Goal: Transaction & Acquisition: Purchase product/service

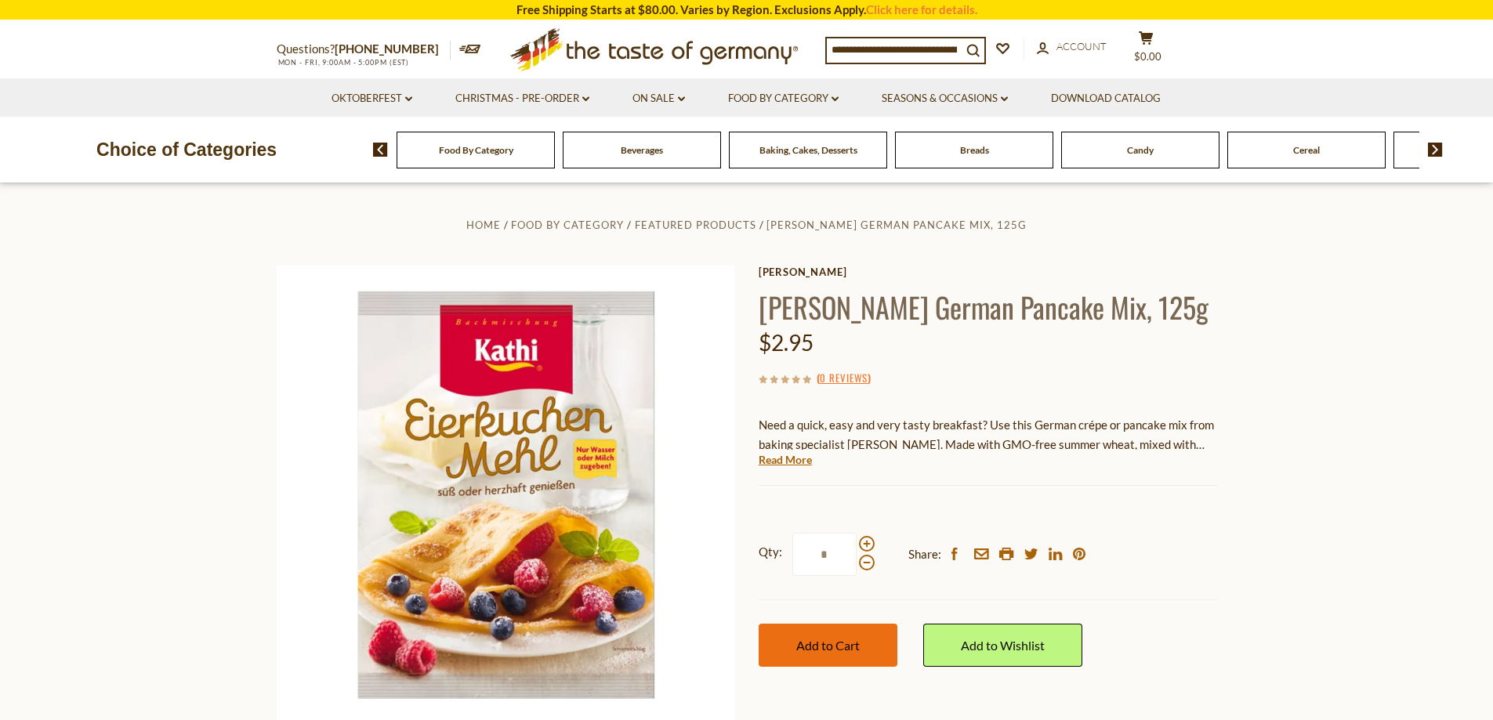
click at [834, 650] on span "Add to Cart" at bounding box center [827, 645] width 63 height 15
click at [865, 541] on span at bounding box center [867, 544] width 16 height 16
click at [857, 541] on input "*" at bounding box center [825, 554] width 64 height 43
type input "*"
click at [1144, 45] on icon at bounding box center [1146, 37] width 14 height 13
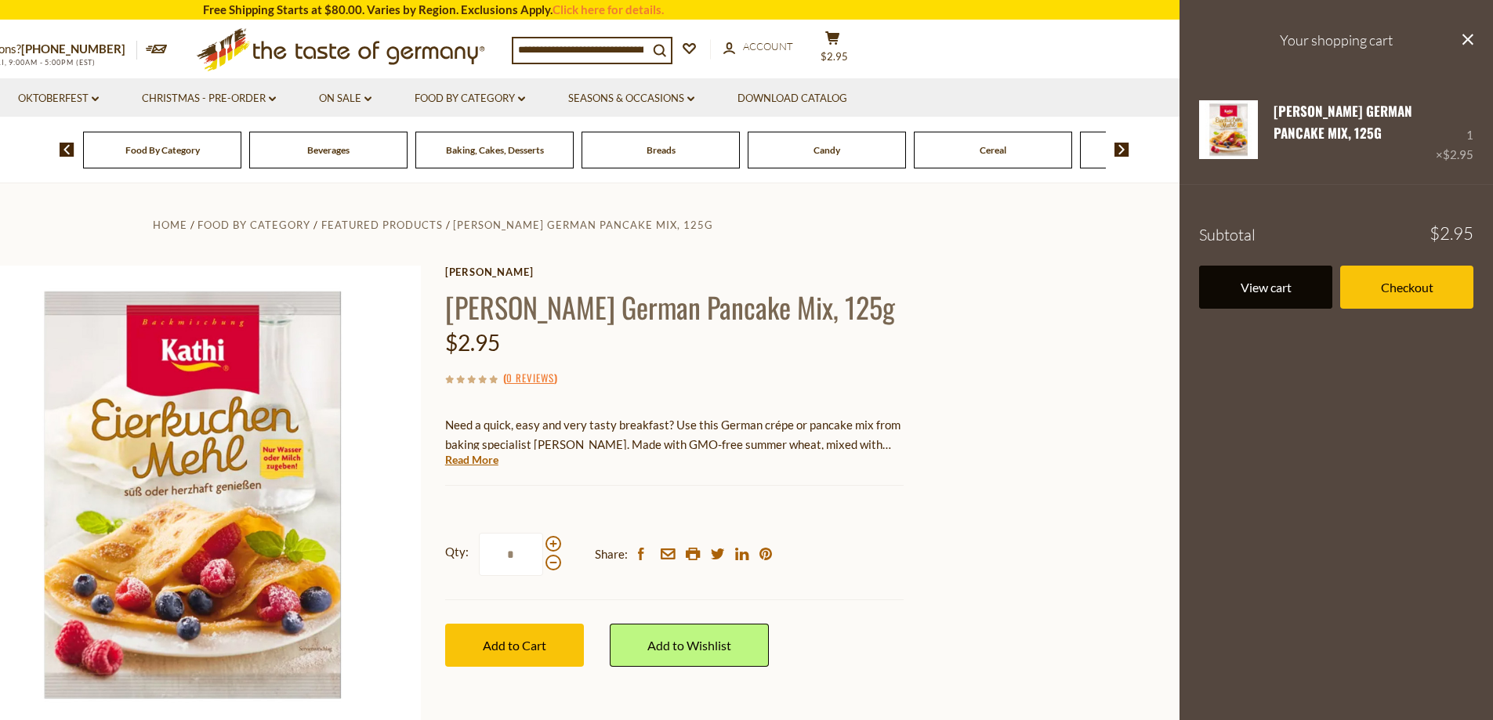
click at [1263, 292] on link "View cart" at bounding box center [1265, 287] width 133 height 43
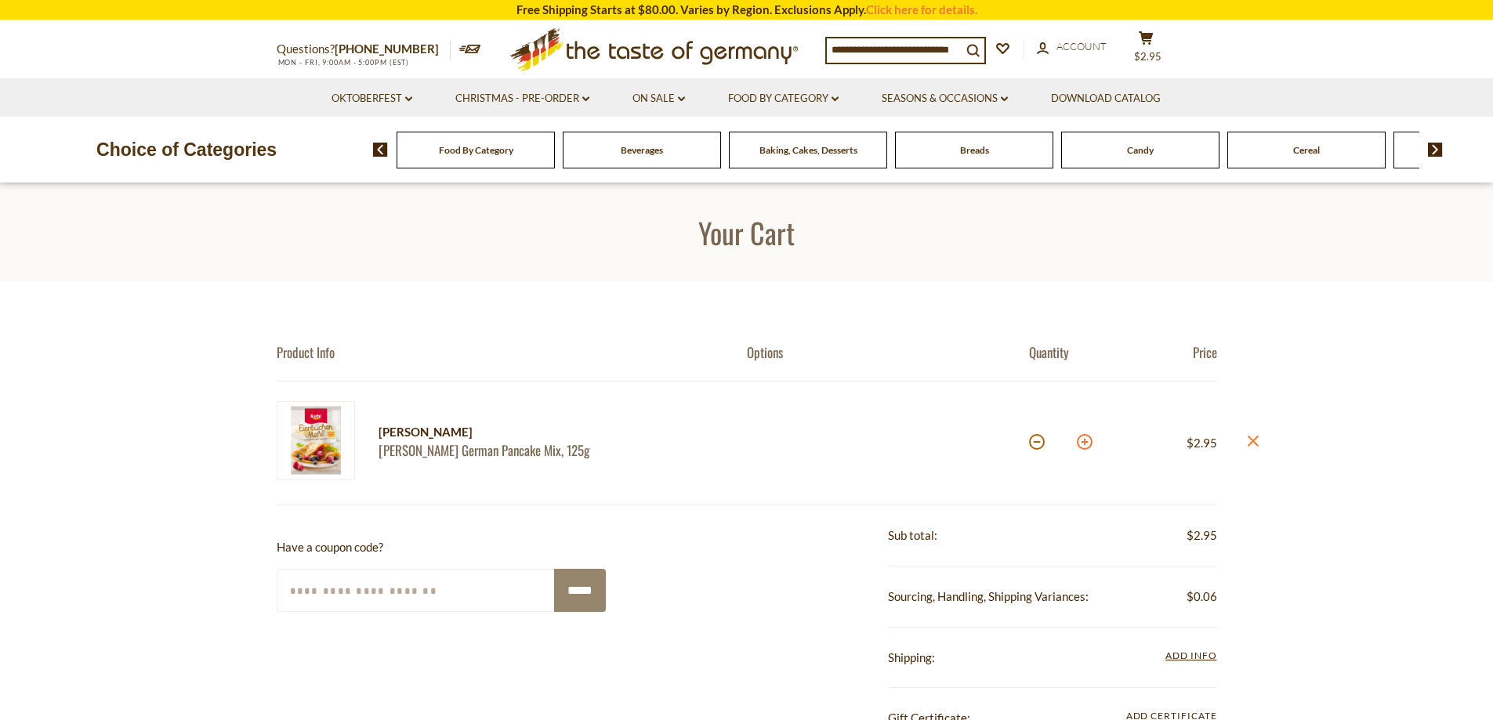
click at [1086, 441] on button at bounding box center [1085, 442] width 16 height 16
type input "*"
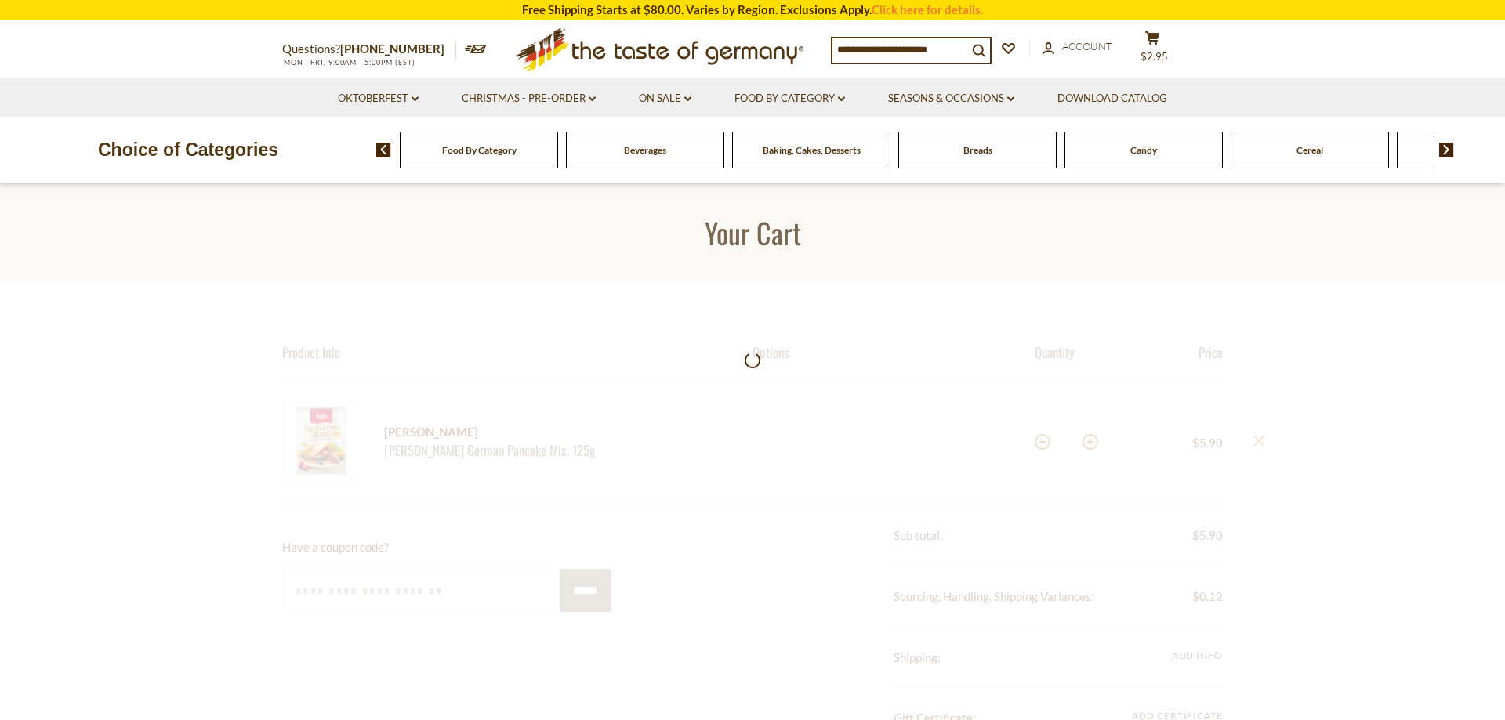
click at [1091, 446] on div at bounding box center [752, 687] width 1505 height 813
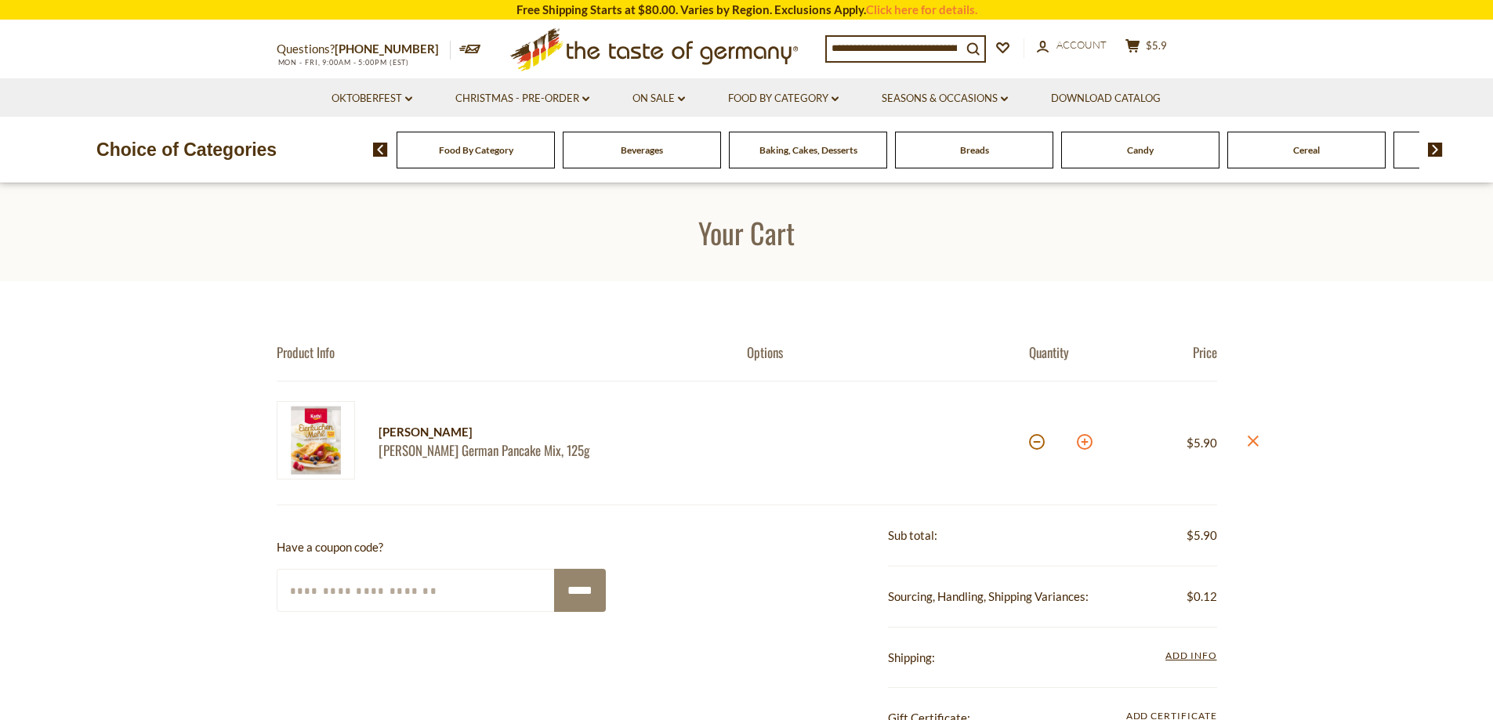
click at [1084, 442] on button at bounding box center [1085, 442] width 16 height 16
type input "*"
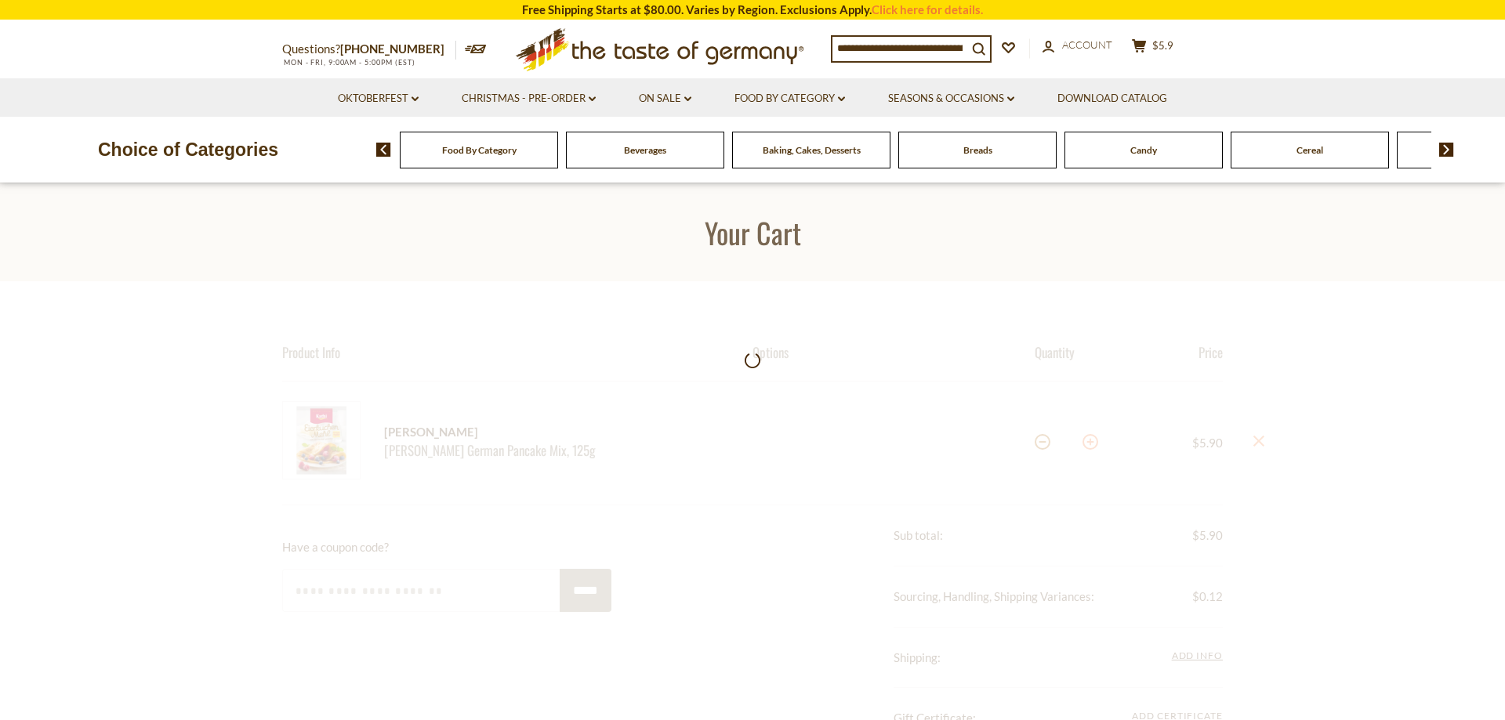
click at [1084, 442] on div at bounding box center [752, 687] width 1505 height 813
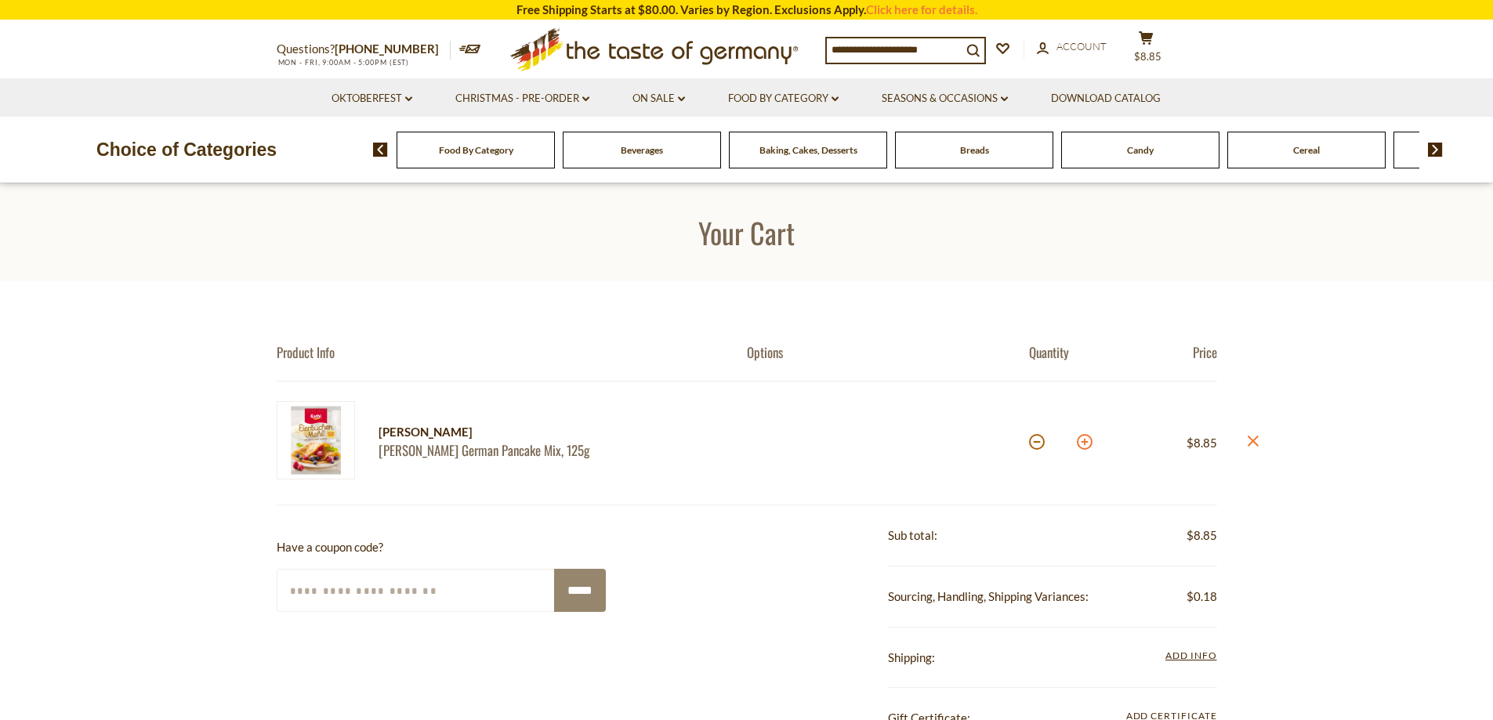
click at [1084, 443] on button at bounding box center [1085, 442] width 16 height 16
type input "*"
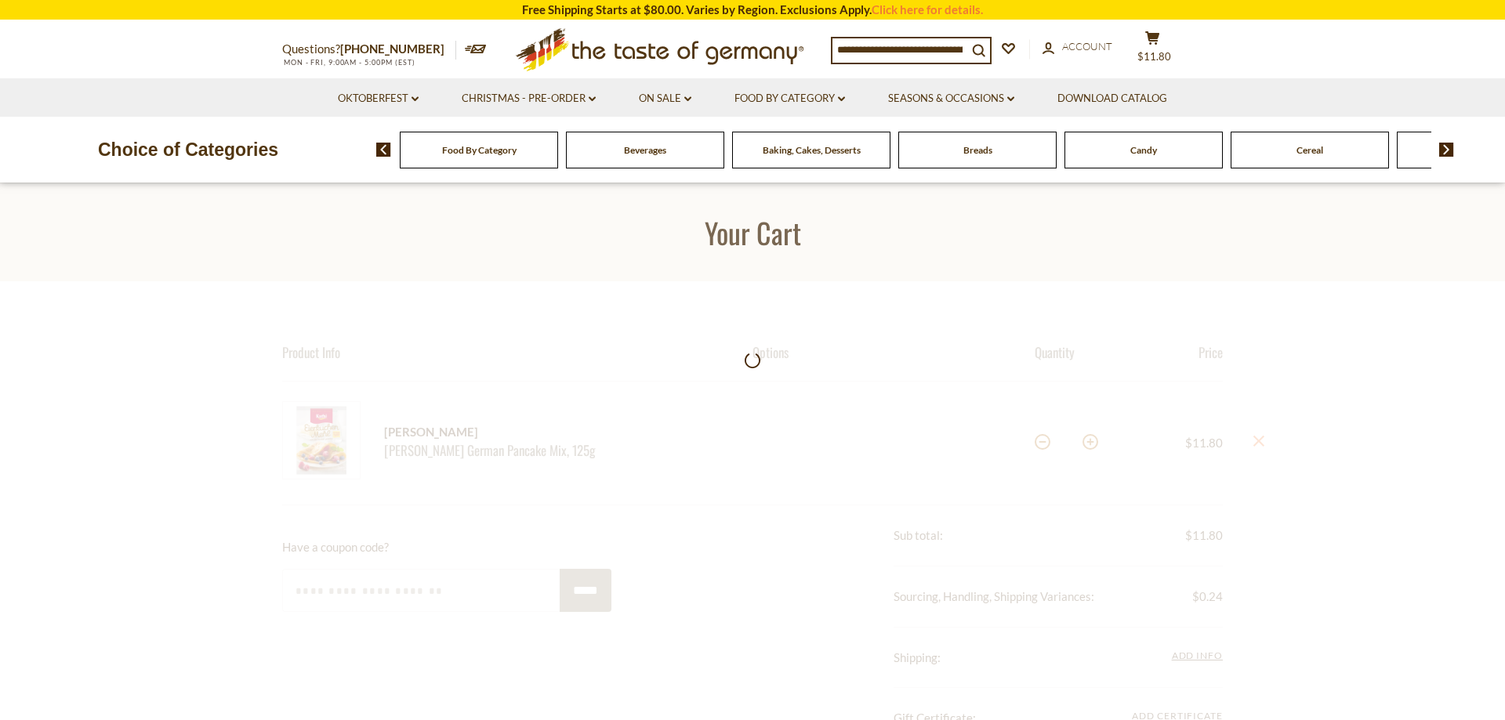
click at [819, 153] on span "Baking, Cakes, Desserts" at bounding box center [812, 150] width 98 height 12
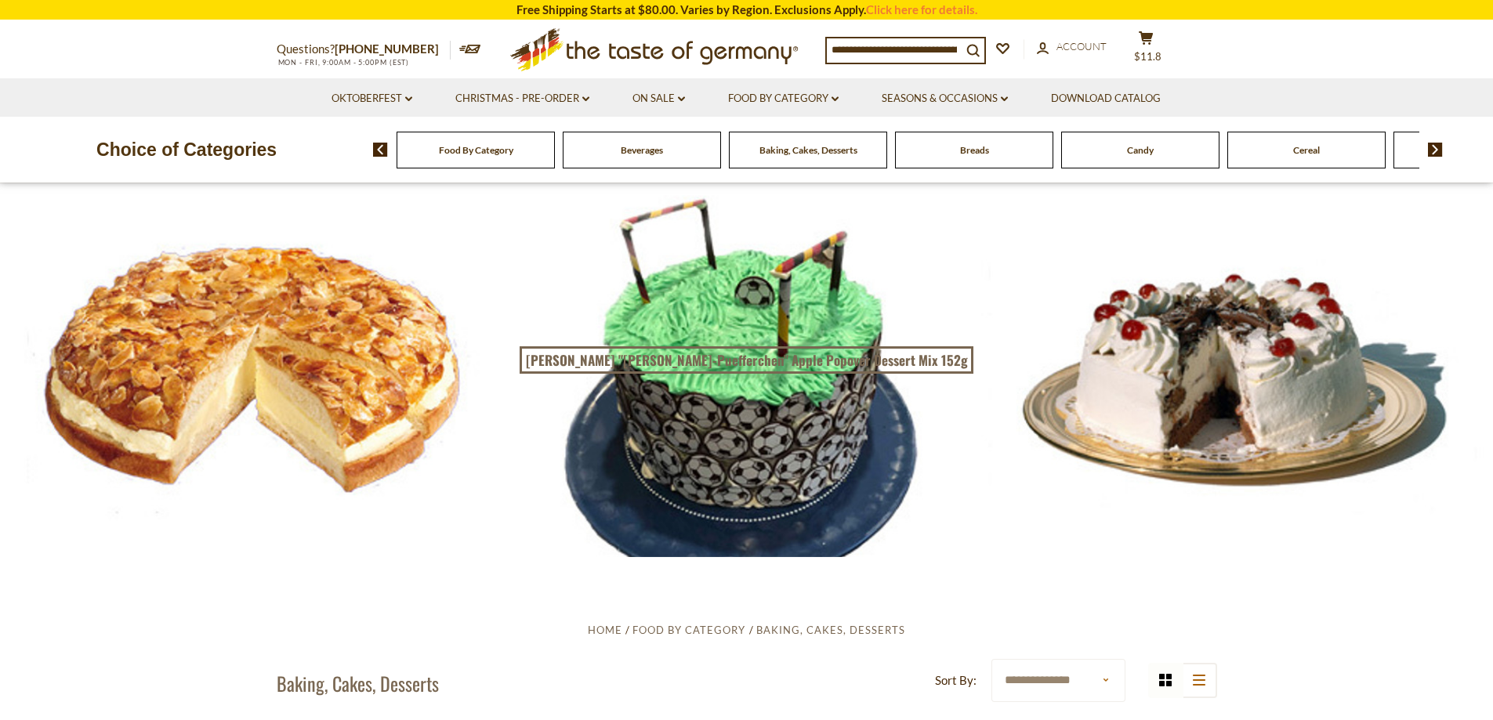
click at [368, 363] on div at bounding box center [746, 369] width 1493 height 373
click at [555, 160] on div "Baking, Cakes, Desserts" at bounding box center [476, 150] width 158 height 37
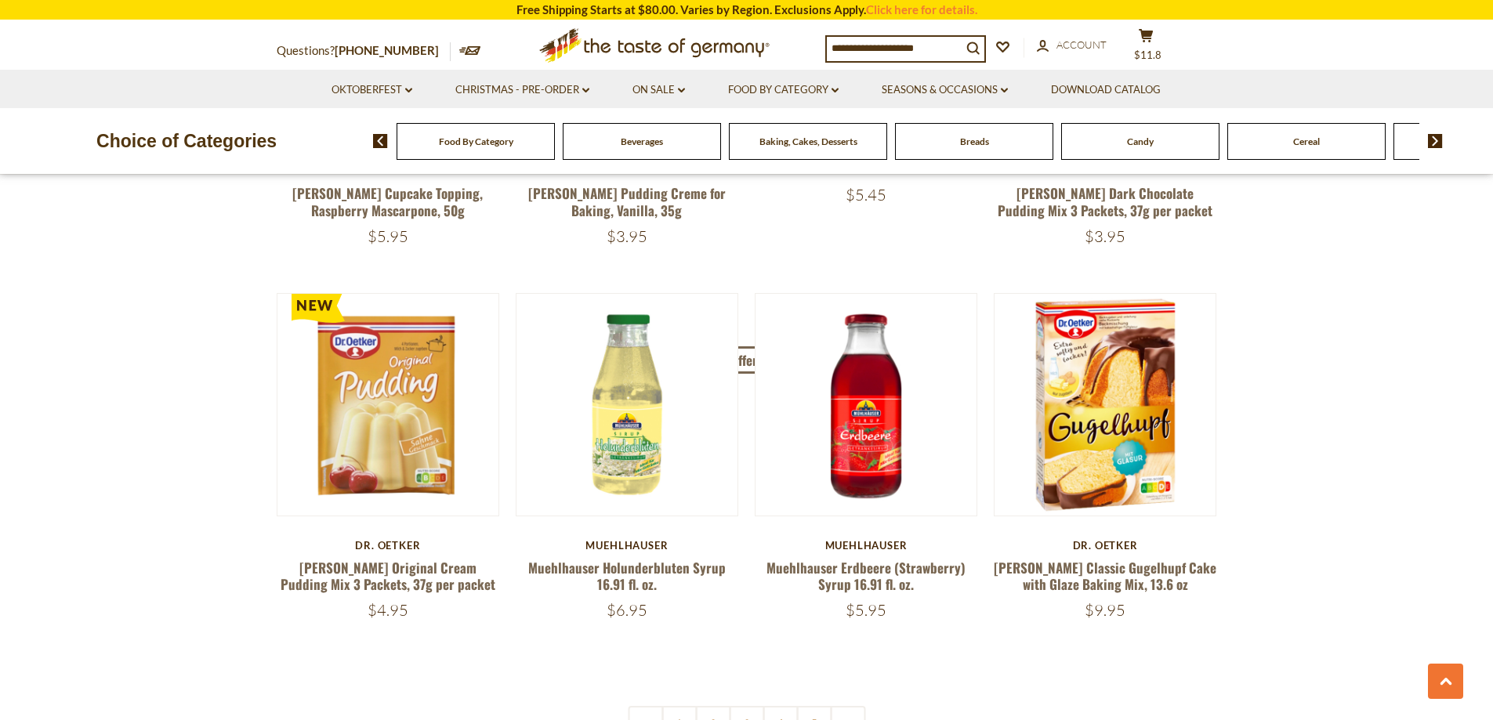
scroll to position [3684, 0]
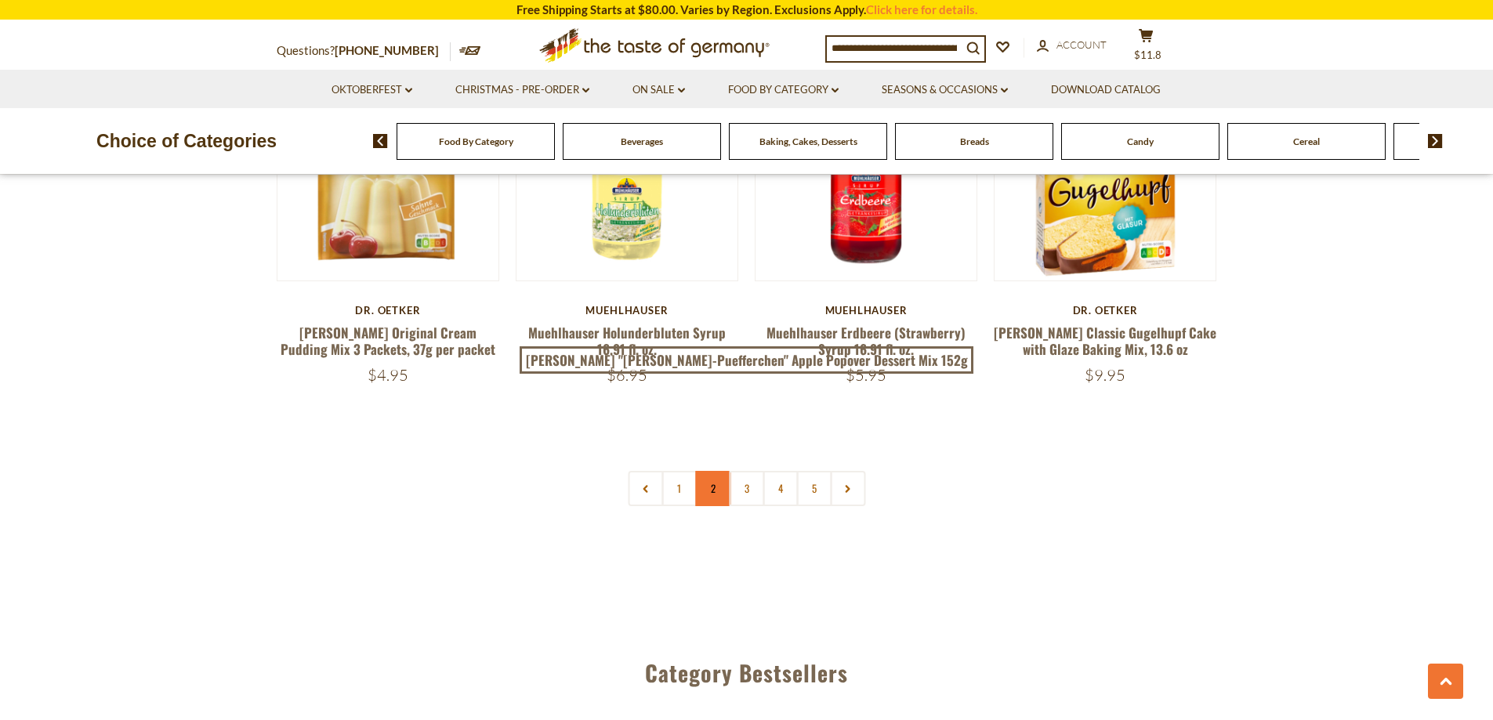
click at [718, 471] on link "2" at bounding box center [712, 488] width 35 height 35
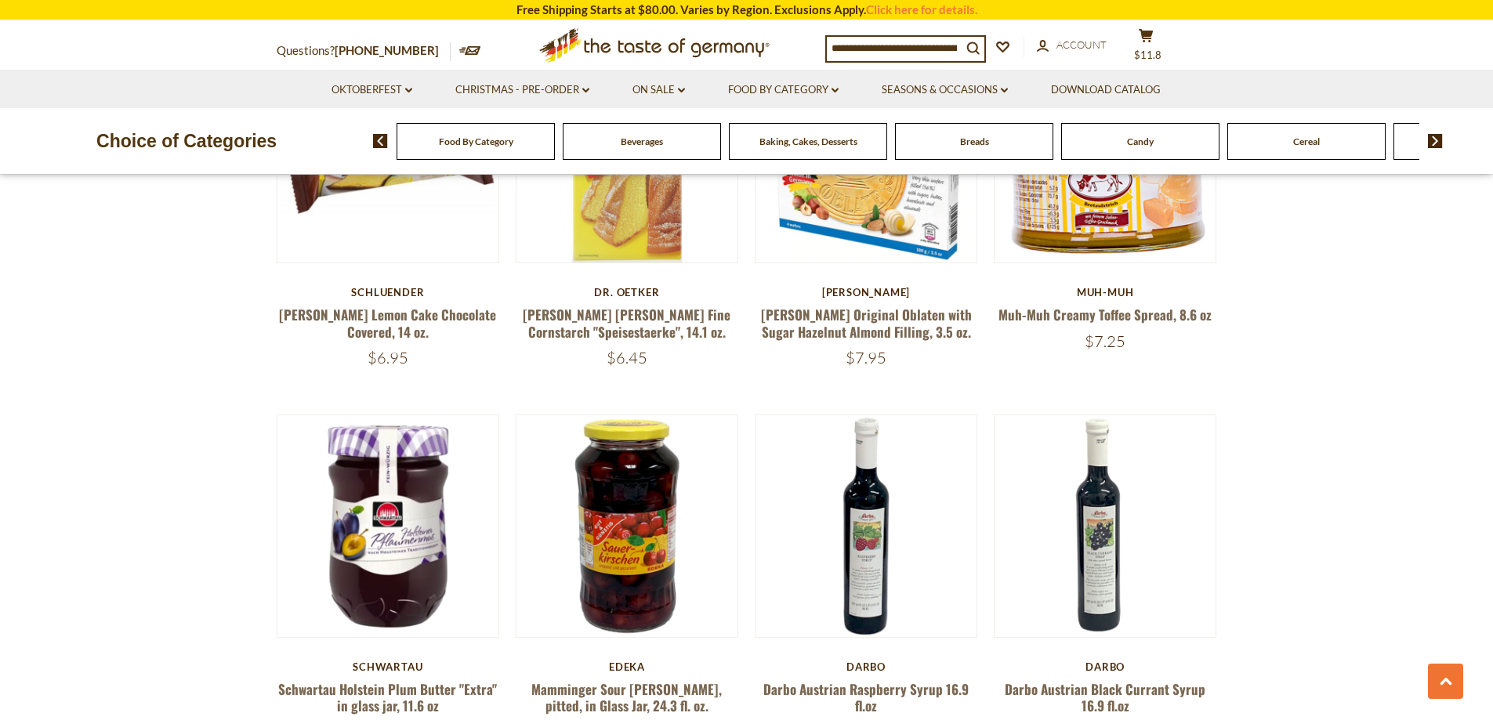
scroll to position [3011, 0]
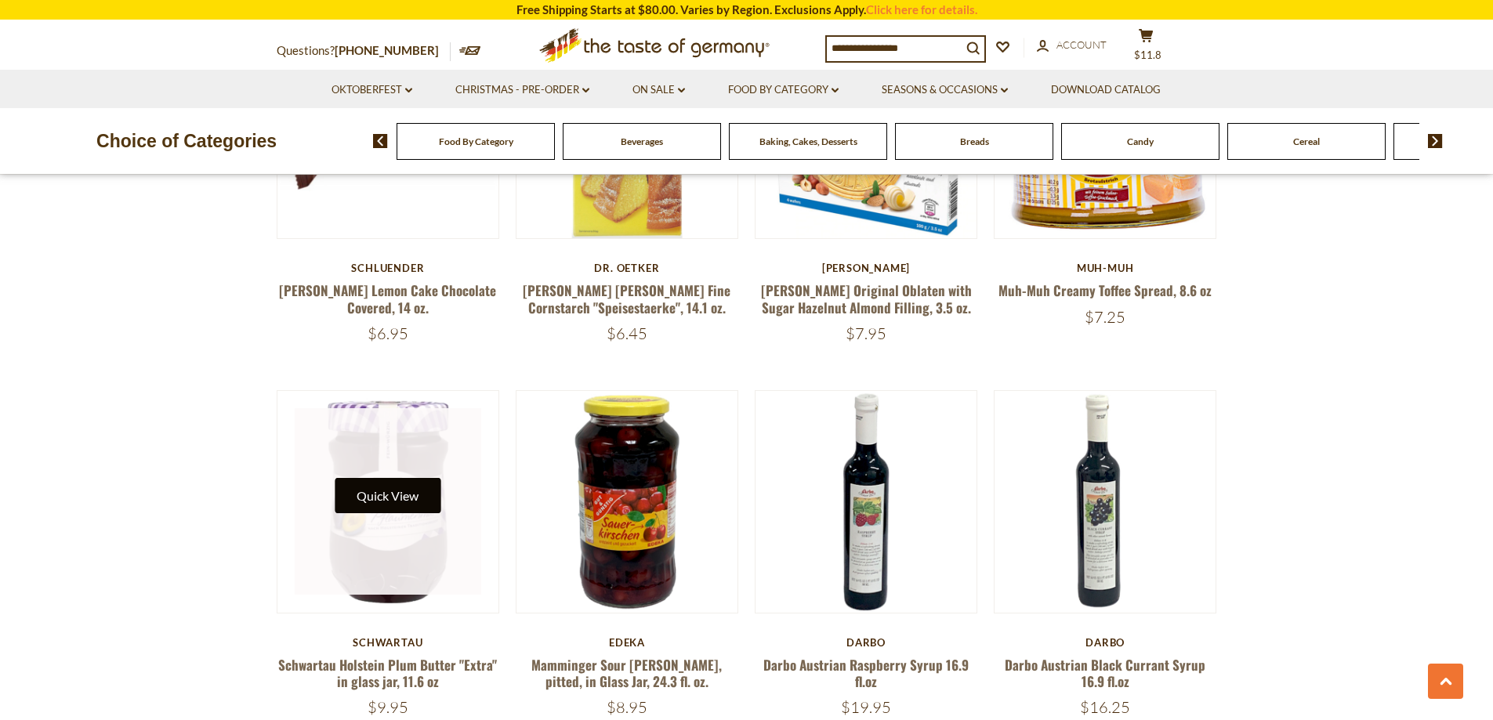
click at [377, 478] on button "Quick View" at bounding box center [388, 495] width 106 height 35
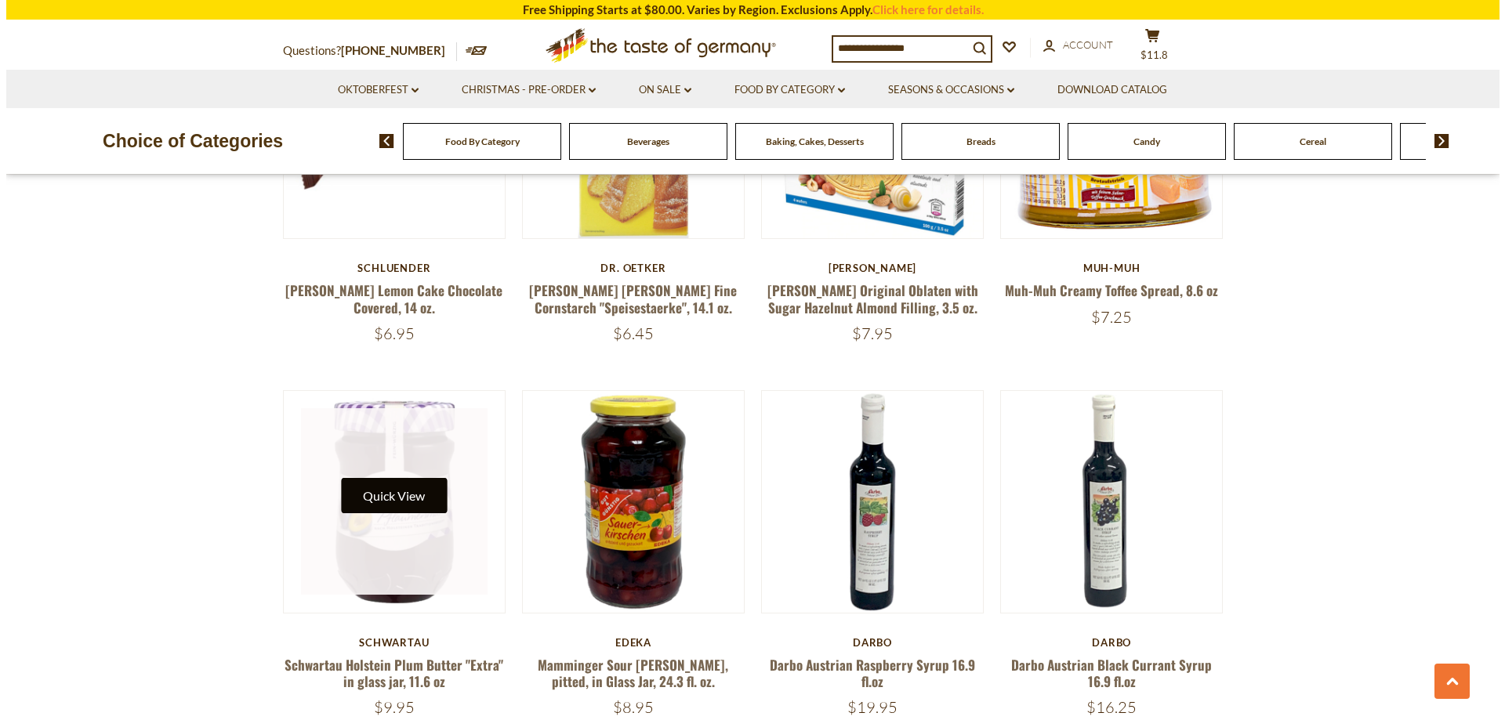
scroll to position [3013, 0]
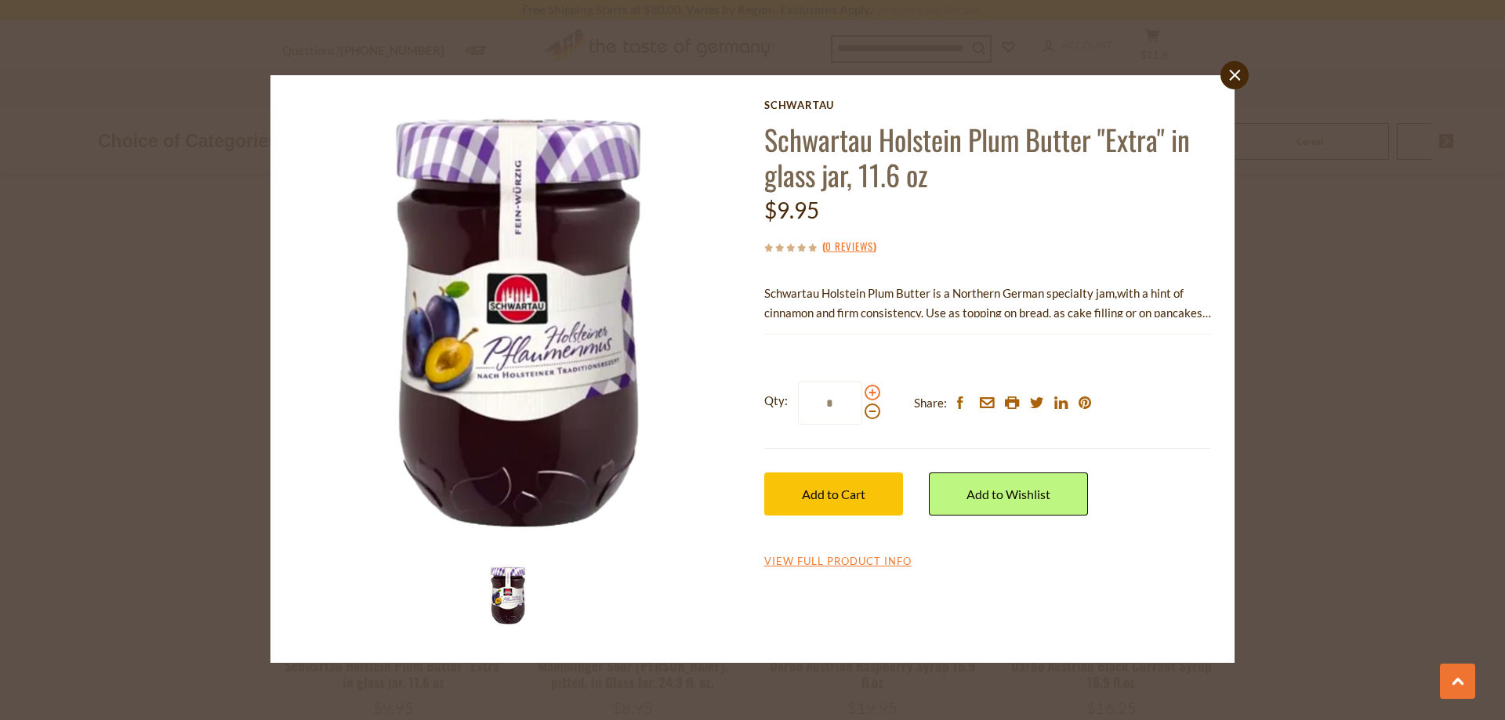
click at [872, 397] on span at bounding box center [873, 393] width 16 height 16
click at [862, 397] on input "*" at bounding box center [830, 403] width 64 height 43
click at [869, 394] on span at bounding box center [873, 393] width 16 height 16
click at [862, 394] on input "*" at bounding box center [830, 403] width 64 height 43
click at [869, 394] on span at bounding box center [873, 393] width 16 height 16
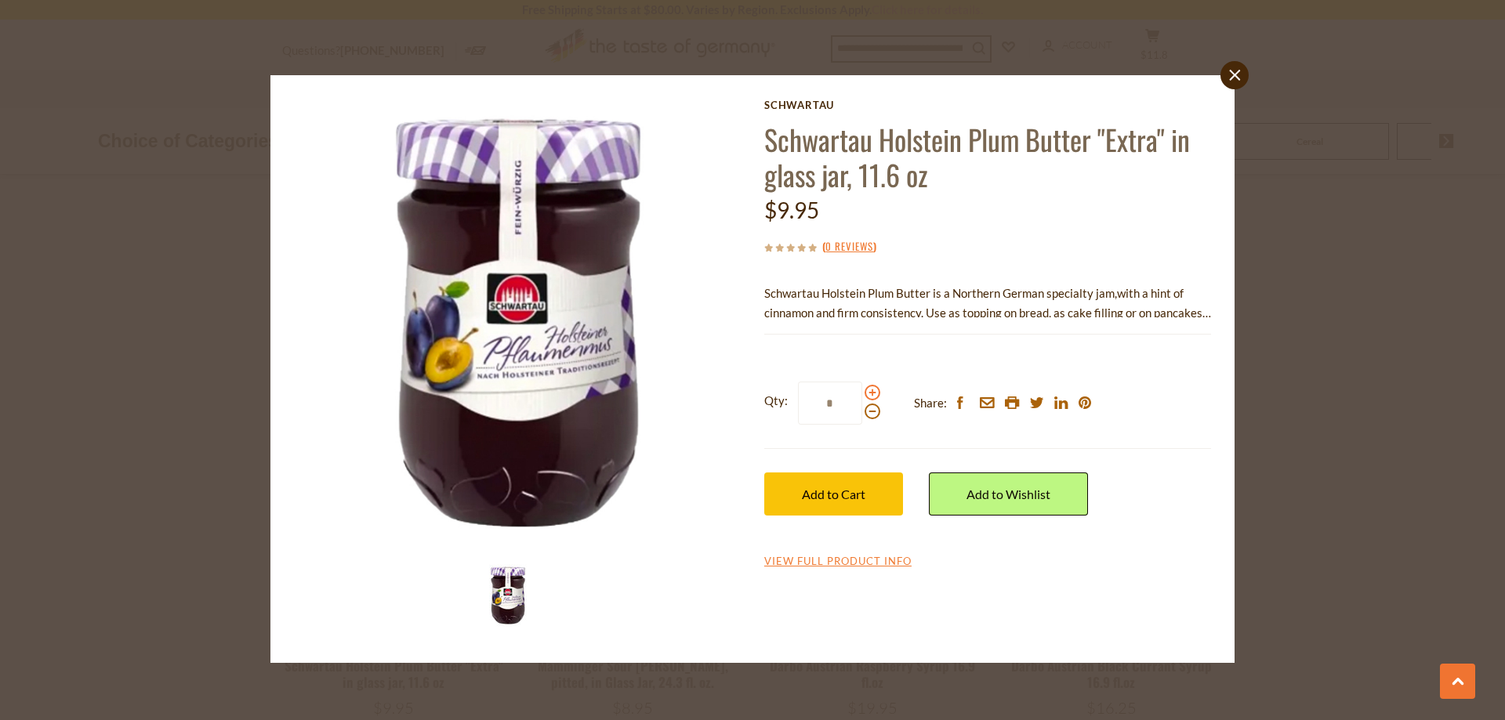
click at [862, 394] on input "*" at bounding box center [830, 403] width 64 height 43
type input "*"
click at [819, 487] on span "Add to Cart" at bounding box center [833, 494] width 63 height 15
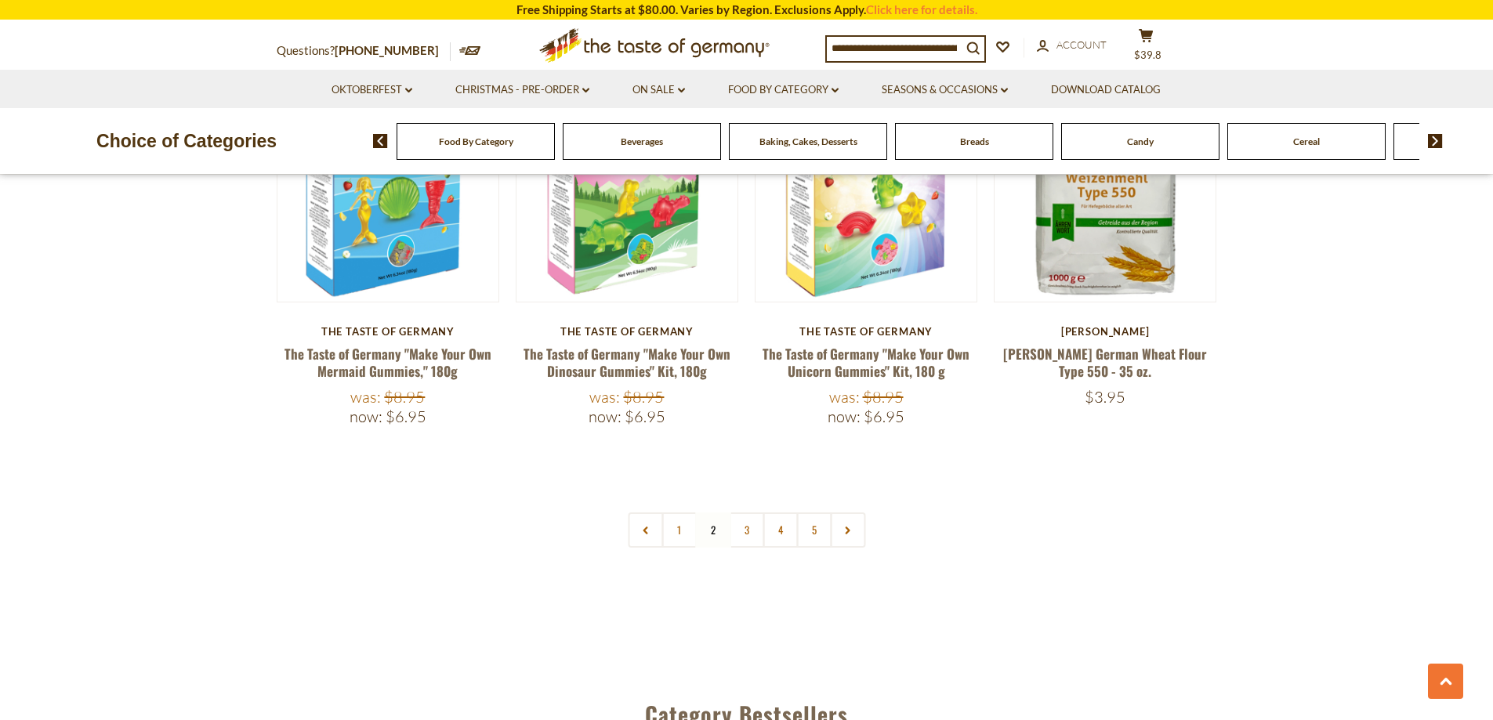
scroll to position [3716, 0]
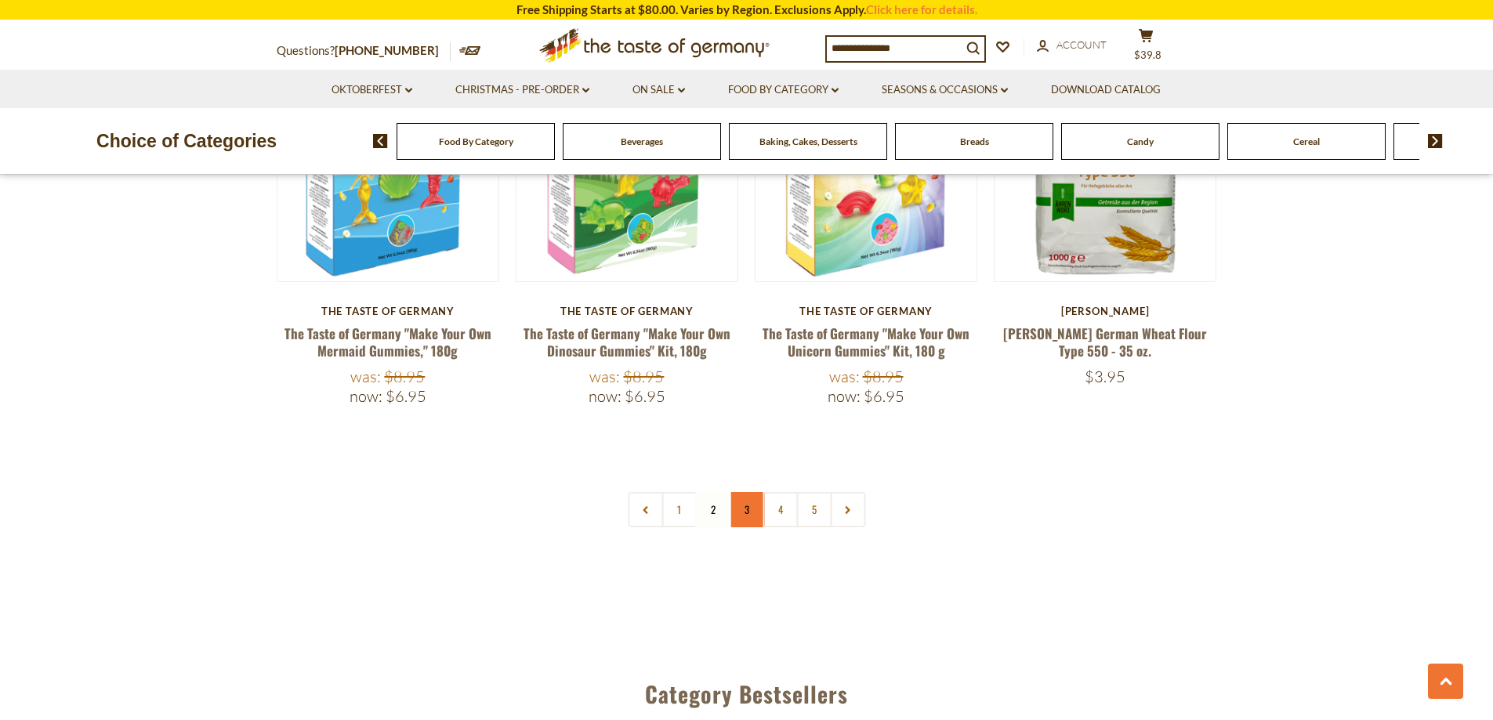
click at [741, 492] on link "3" at bounding box center [746, 509] width 35 height 35
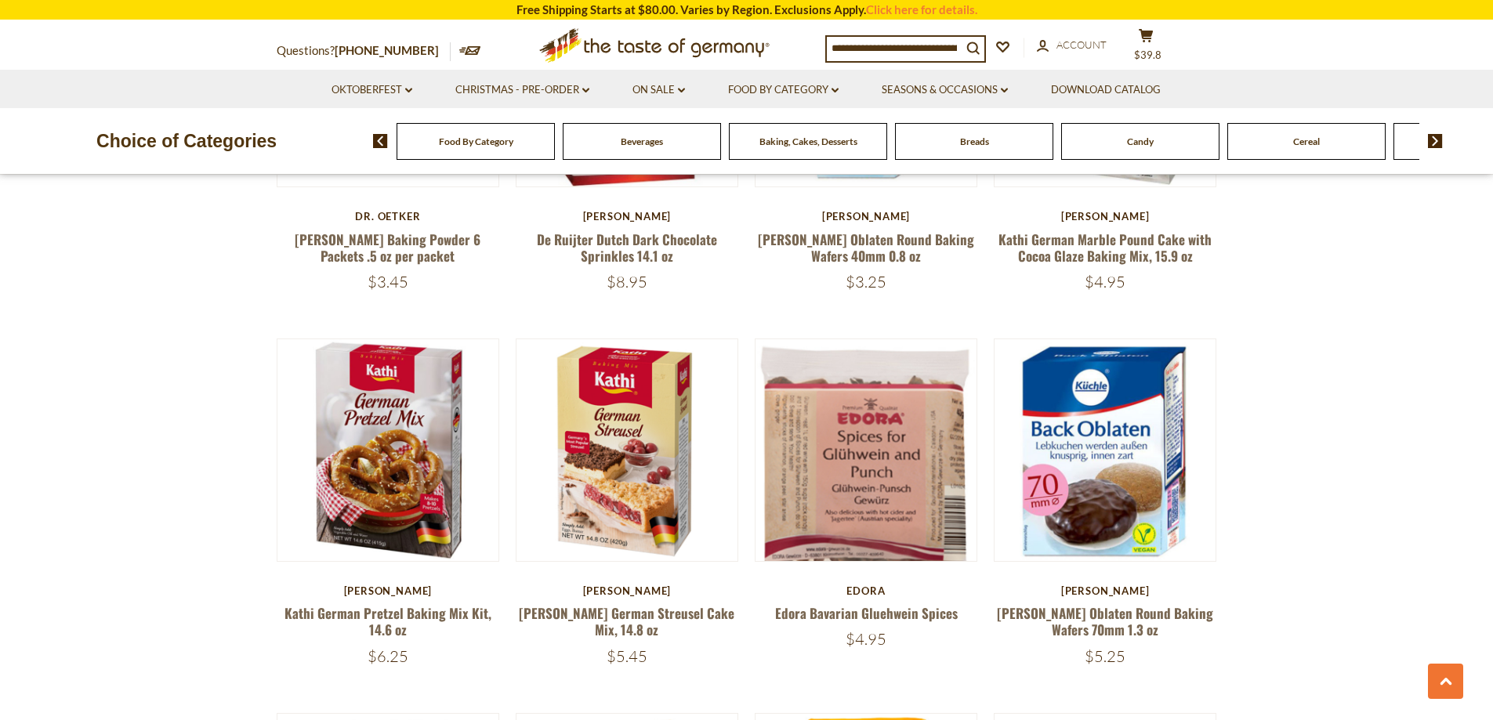
scroll to position [2697, 0]
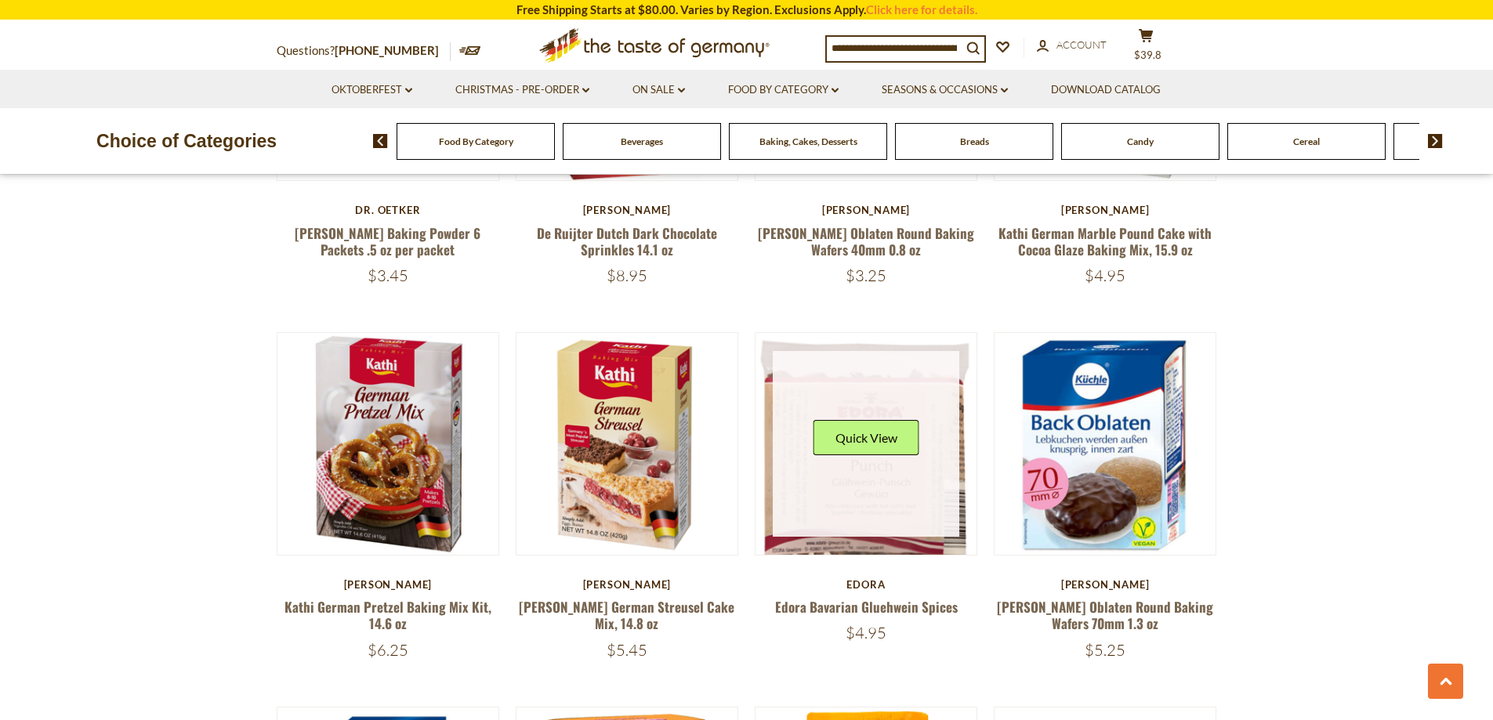
click at [835, 526] on img at bounding box center [867, 464] width 222 height 263
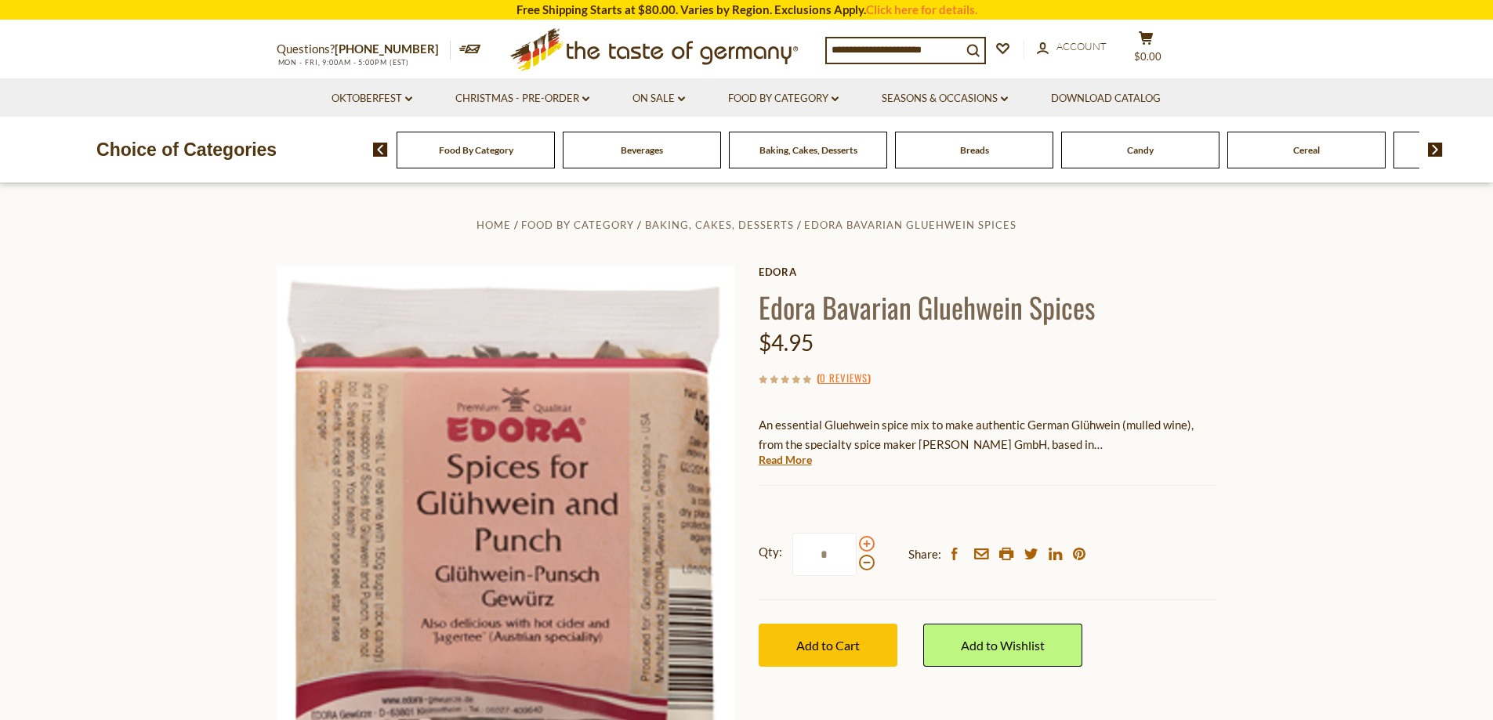
click at [866, 544] on span at bounding box center [867, 544] width 16 height 16
click at [857, 544] on input "*" at bounding box center [825, 554] width 64 height 43
type input "*"
click at [803, 654] on button "Add to Cart" at bounding box center [828, 645] width 139 height 43
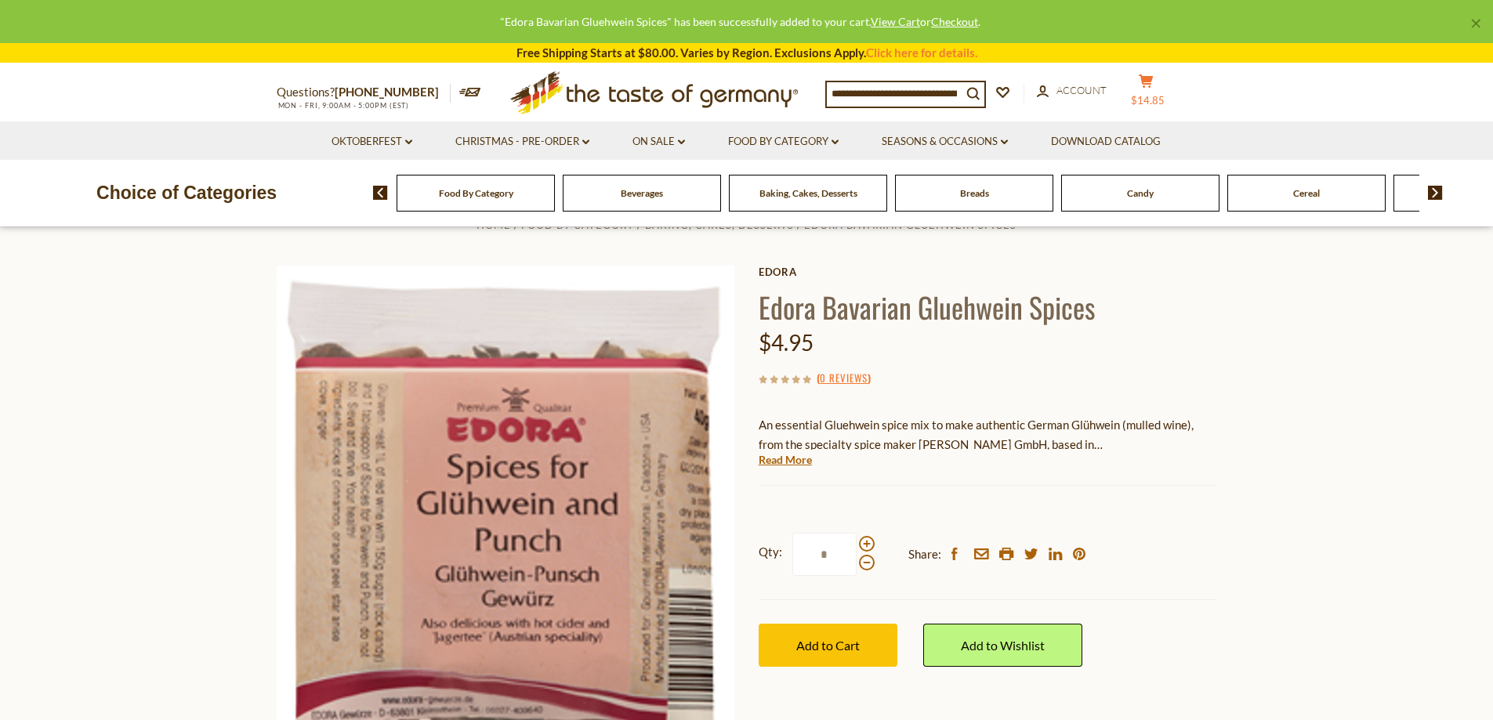
click at [1153, 81] on icon at bounding box center [1146, 80] width 14 height 13
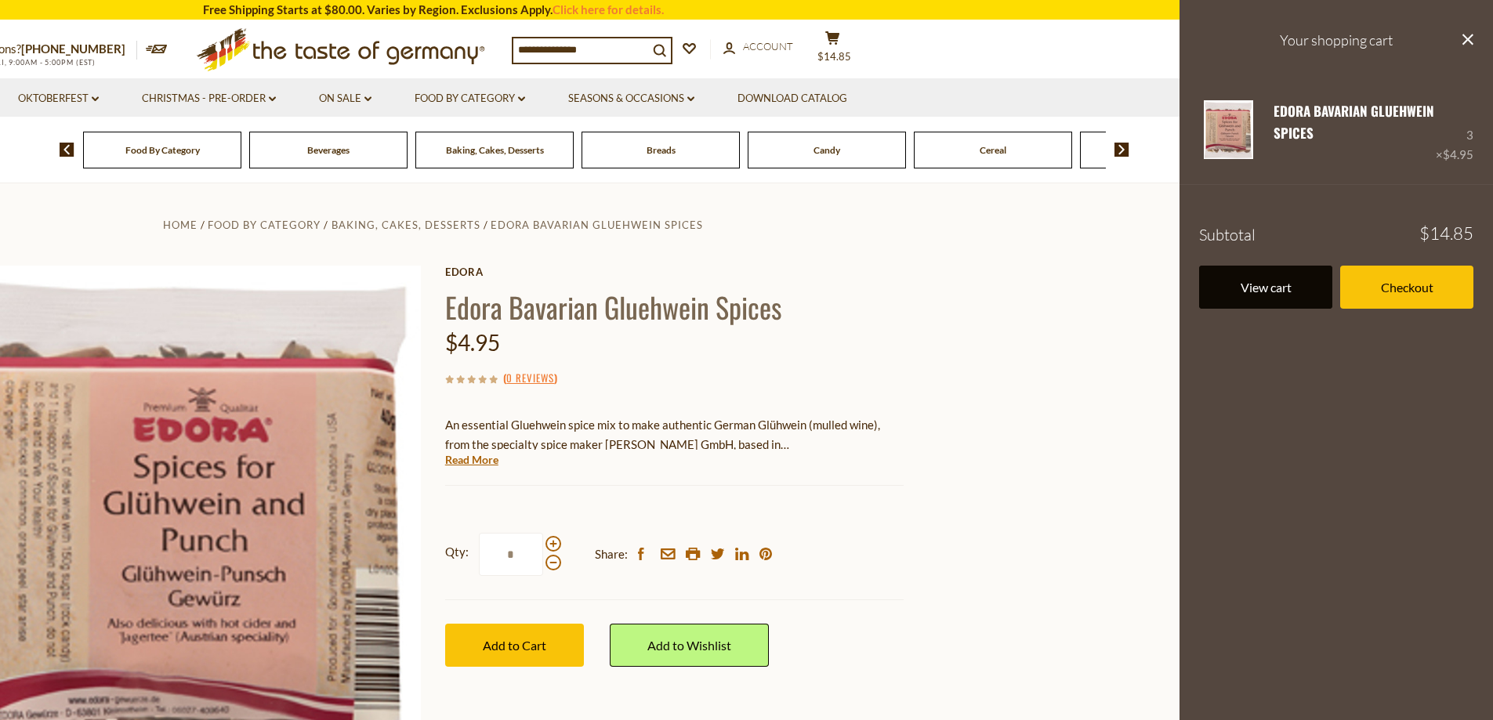
click at [1246, 291] on link "View cart" at bounding box center [1265, 287] width 133 height 43
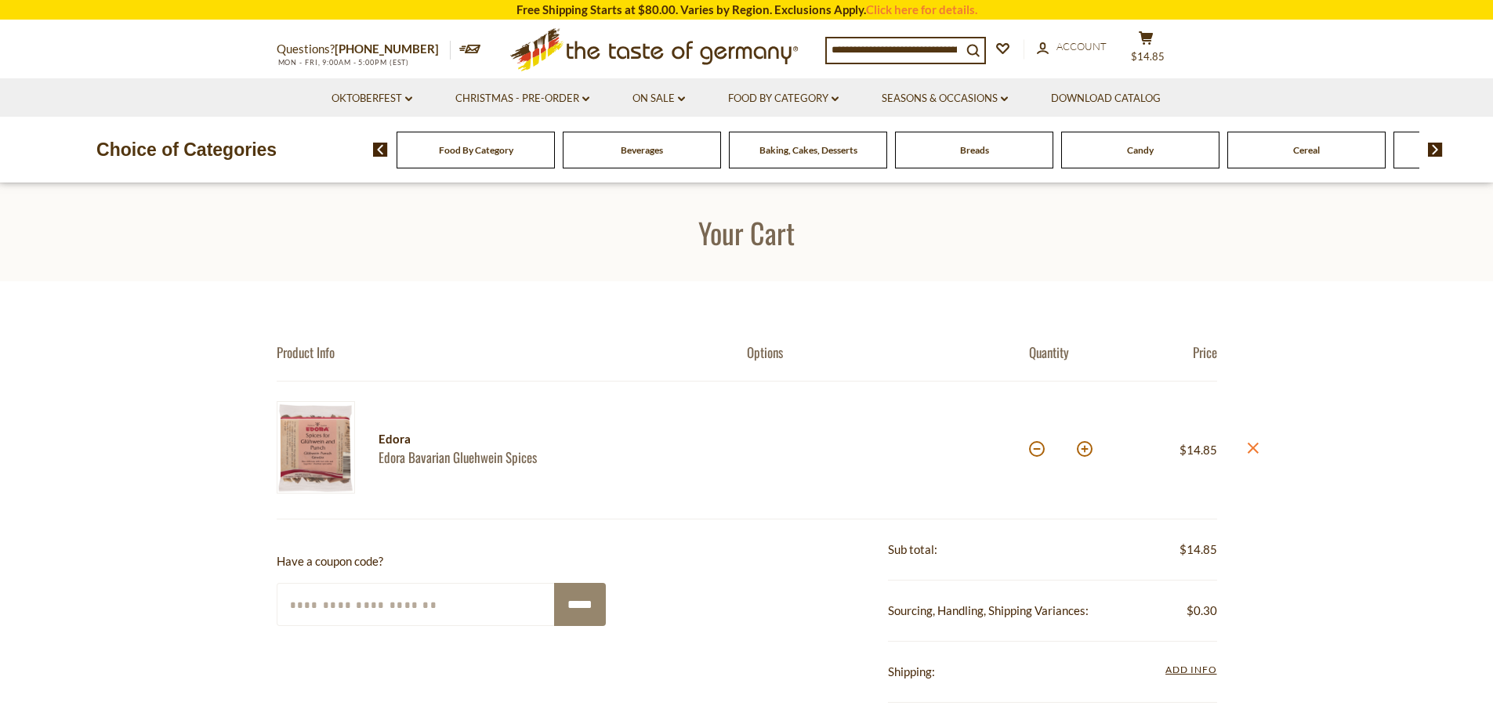
click at [555, 158] on div "Baking, Cakes, Desserts" at bounding box center [476, 150] width 158 height 37
click at [791, 150] on span "Baking, Cakes, Desserts" at bounding box center [809, 150] width 98 height 12
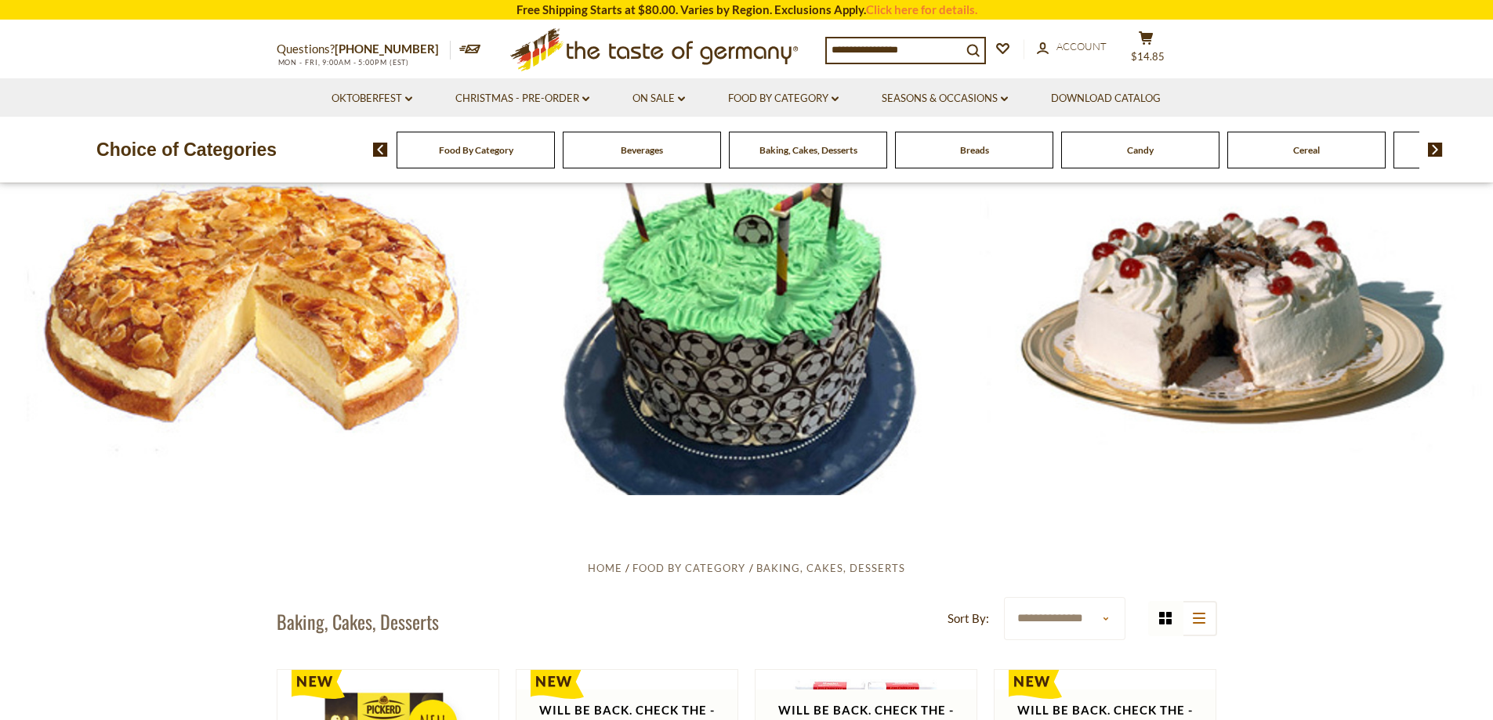
click at [361, 317] on div at bounding box center [746, 308] width 1493 height 373
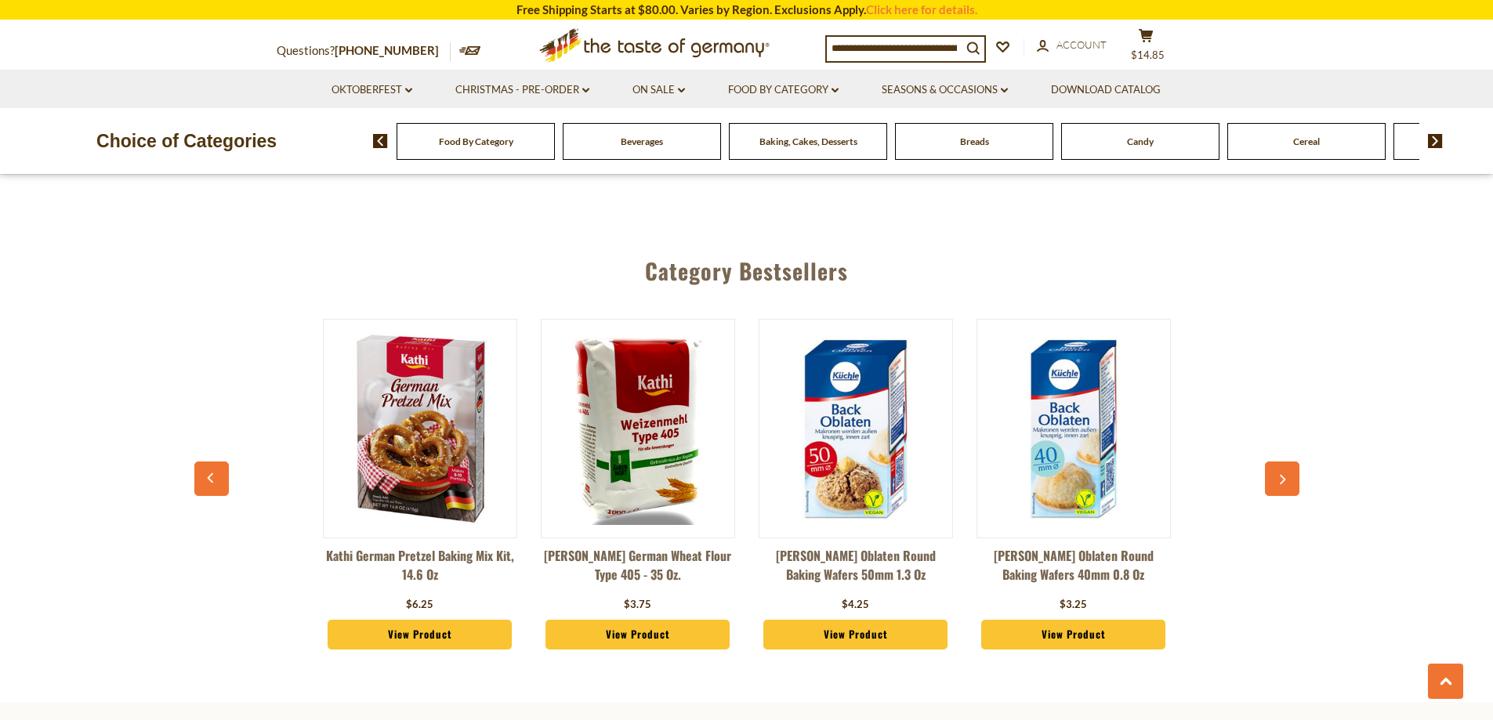
scroll to position [3998, 0]
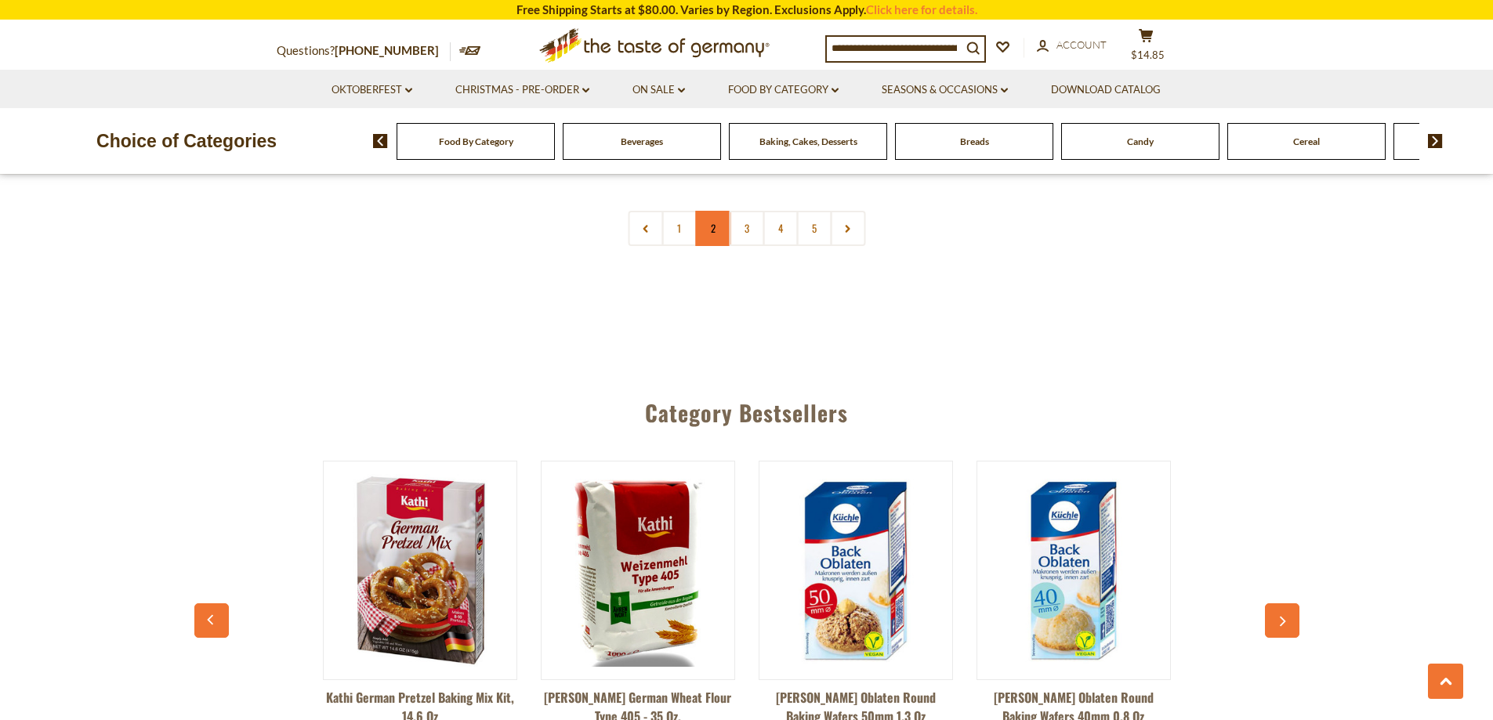
click at [703, 219] on link "2" at bounding box center [712, 228] width 35 height 35
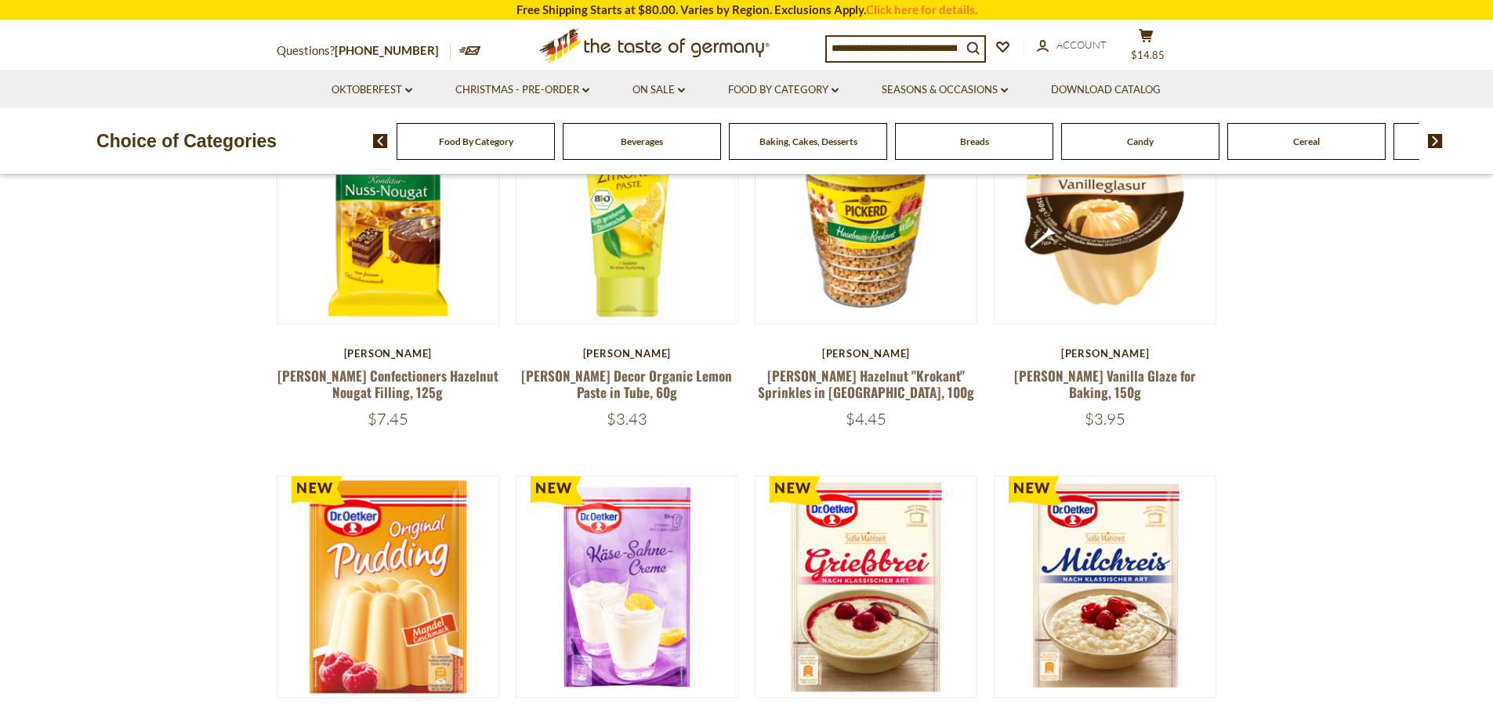
scroll to position [659, 0]
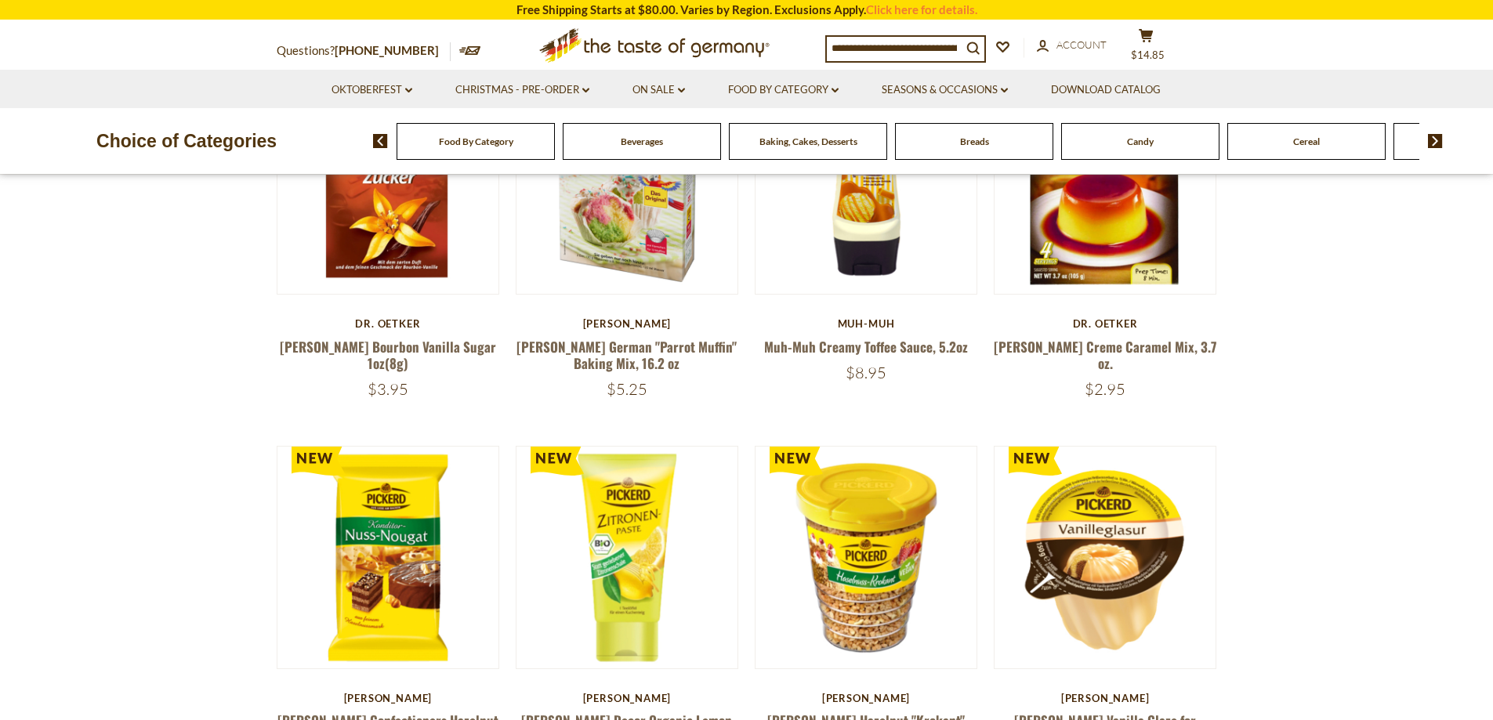
click at [791, 143] on span "Baking, Cakes, Desserts" at bounding box center [809, 142] width 98 height 12
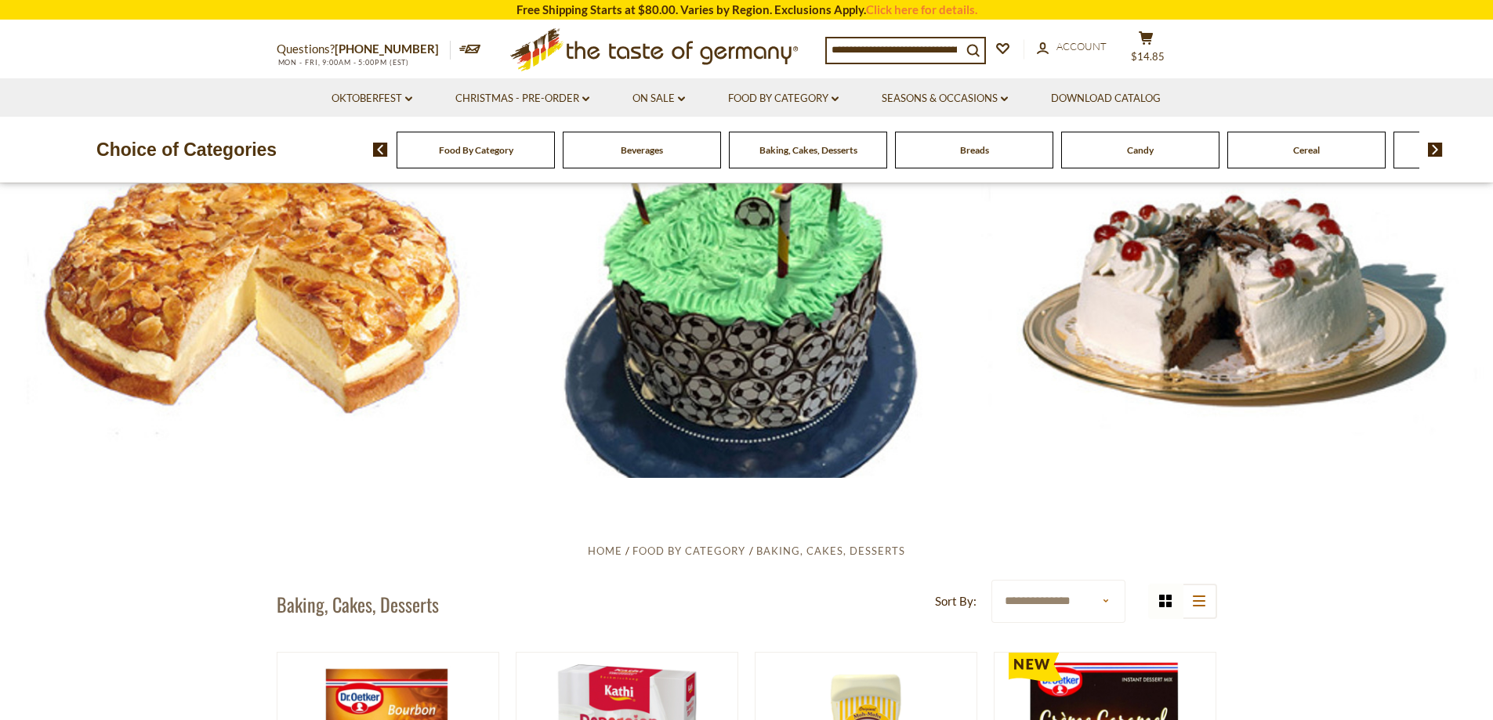
click at [910, 45] on input at bounding box center [894, 49] width 135 height 22
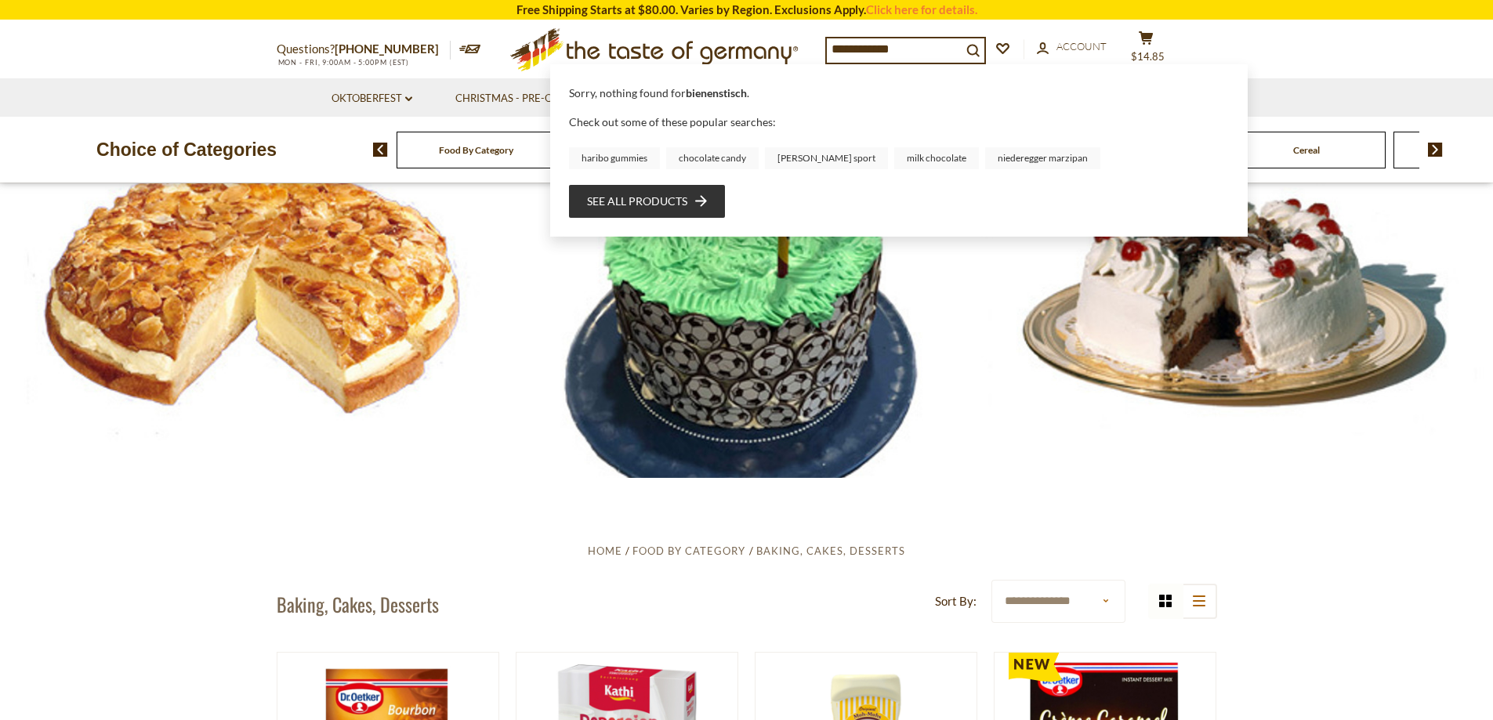
click at [706, 96] on b "bienenstisch" at bounding box center [716, 92] width 61 height 13
click at [923, 45] on input "**********" at bounding box center [894, 49] width 135 height 22
click at [893, 46] on input "**********" at bounding box center [894, 49] width 135 height 22
drag, startPoint x: 932, startPoint y: 46, endPoint x: 779, endPoint y: 43, distance: 152.9
click at [779, 43] on div "**********" at bounding box center [747, 49] width 964 height 57
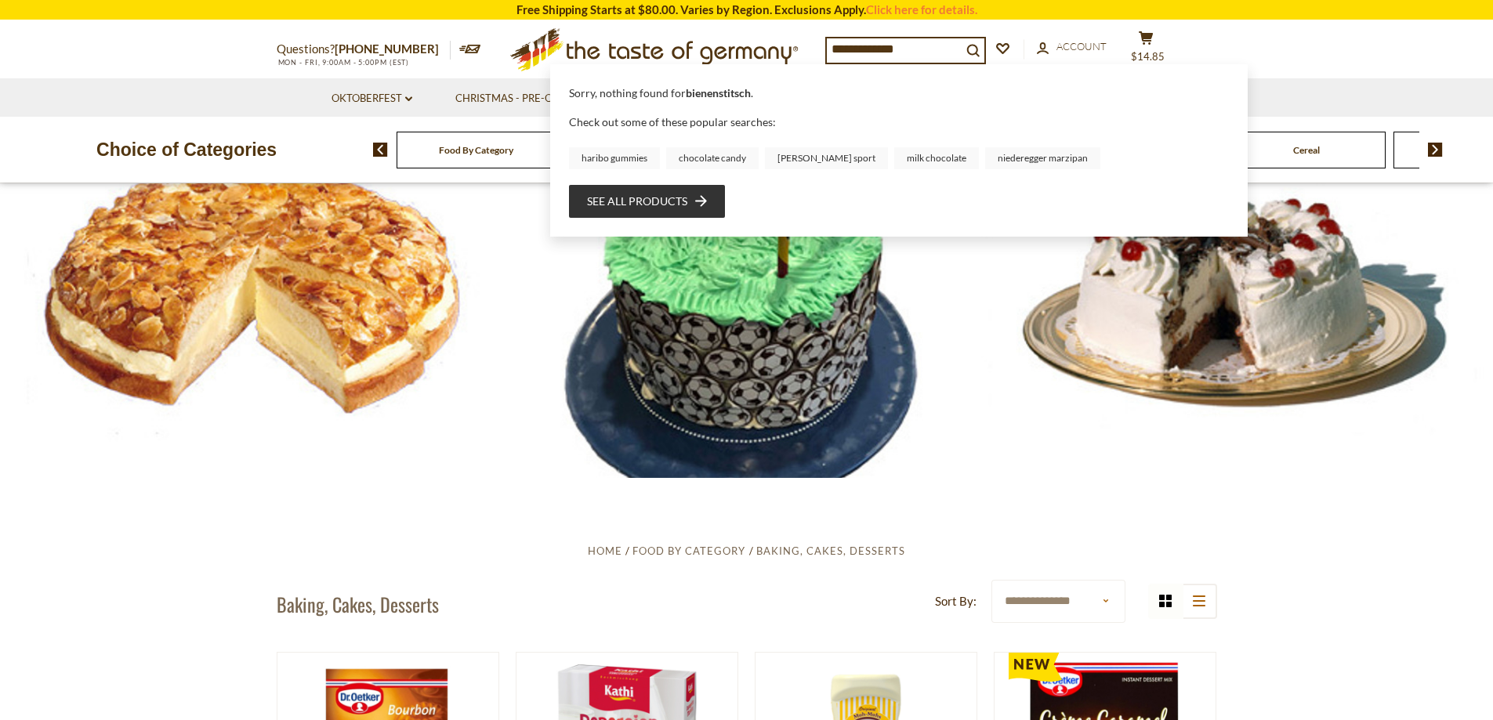
click at [931, 48] on input "**********" at bounding box center [894, 49] width 135 height 22
drag, startPoint x: 931, startPoint y: 48, endPoint x: 880, endPoint y: 51, distance: 51.0
click at [880, 51] on input "**********" at bounding box center [894, 49] width 135 height 22
click at [947, 43] on input "**********" at bounding box center [894, 49] width 135 height 22
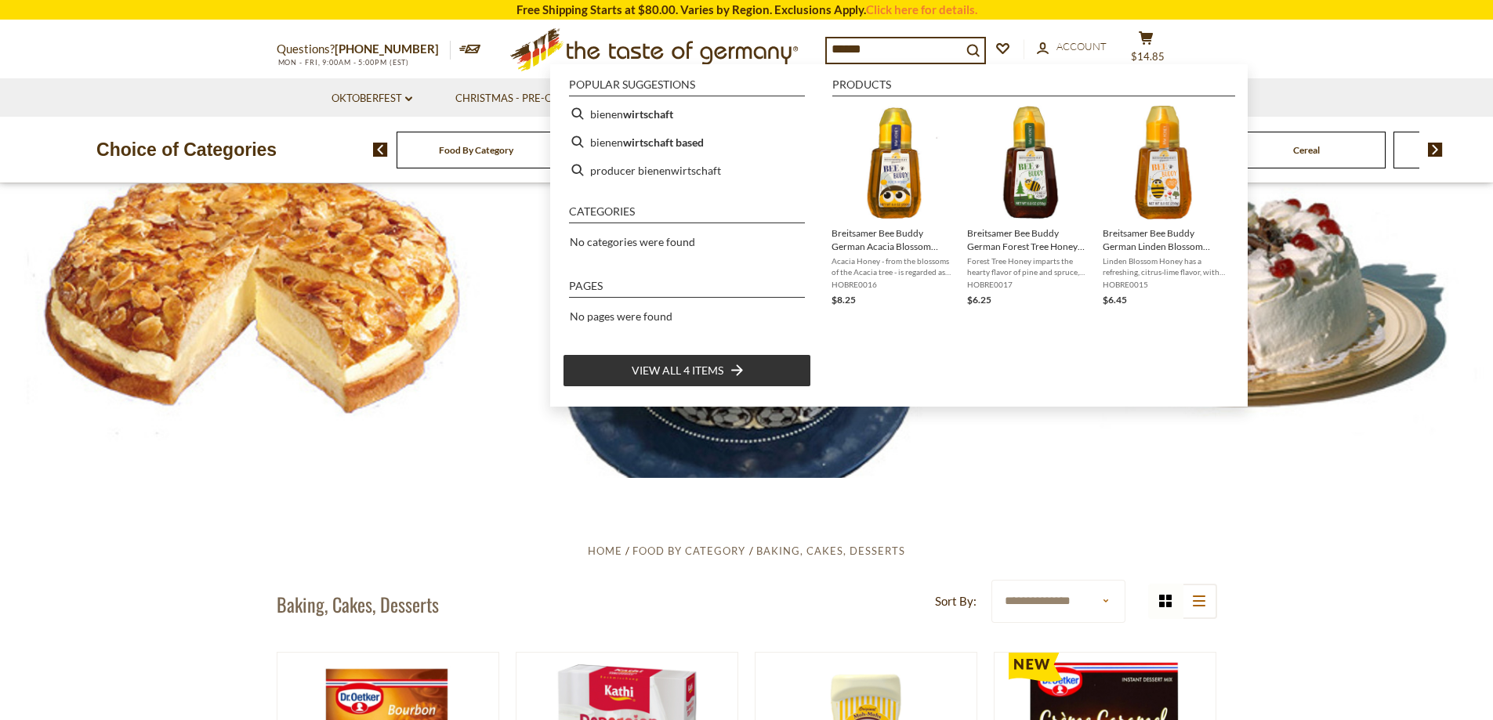
drag, startPoint x: 900, startPoint y: 46, endPoint x: 797, endPoint y: 48, distance: 102.7
click at [797, 48] on div "Questions? 800-881-6419 MON - FRI, 9:00AM - 5:00PM (EST) .st0{fill:#EDD300;} .s…" at bounding box center [747, 49] width 964 height 57
click at [908, 38] on input "******" at bounding box center [894, 49] width 135 height 22
drag, startPoint x: 887, startPoint y: 45, endPoint x: 787, endPoint y: 49, distance: 100.4
click at [787, 49] on div "Questions? 800-881-6419 MON - FRI, 9:00AM - 5:00PM (EST) .st0{fill:#EDD300;} .s…" at bounding box center [747, 49] width 964 height 57
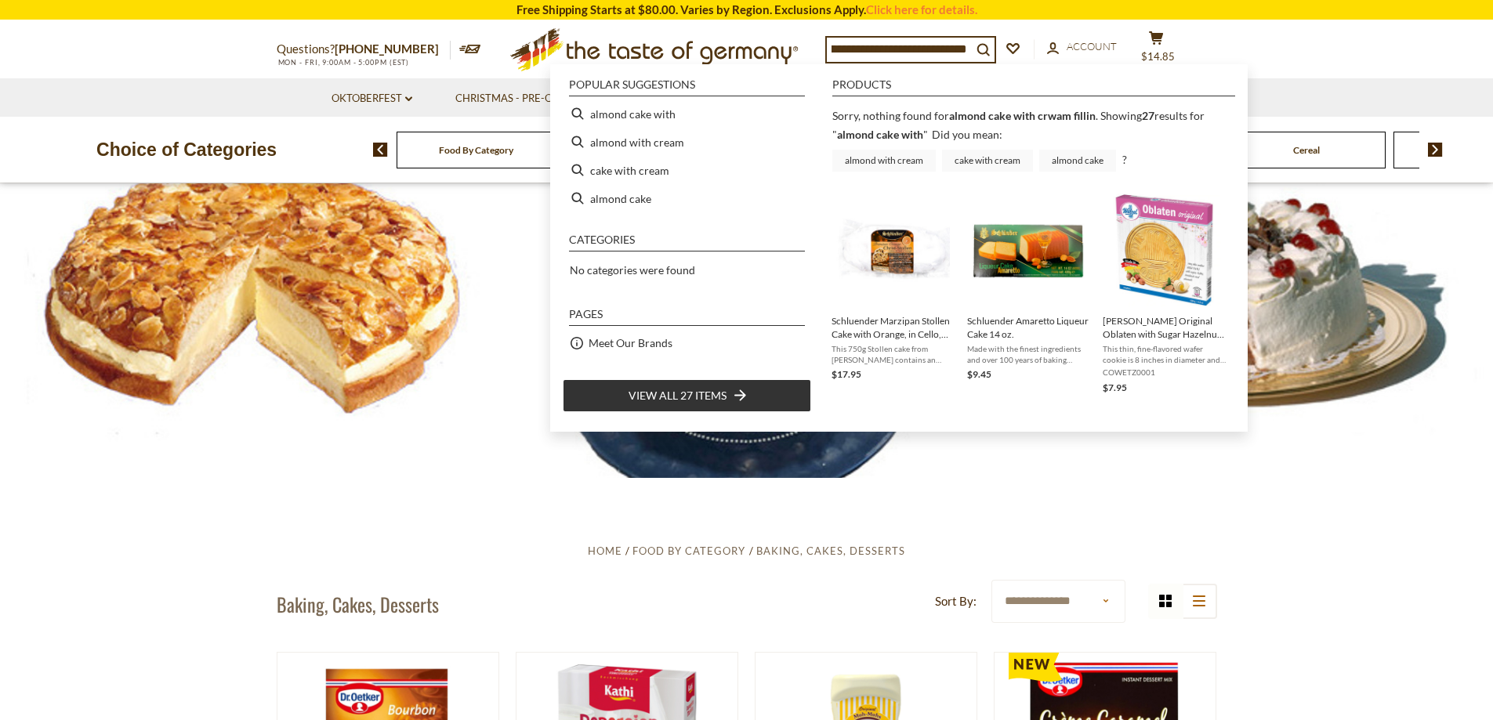
scroll to position [0, 91]
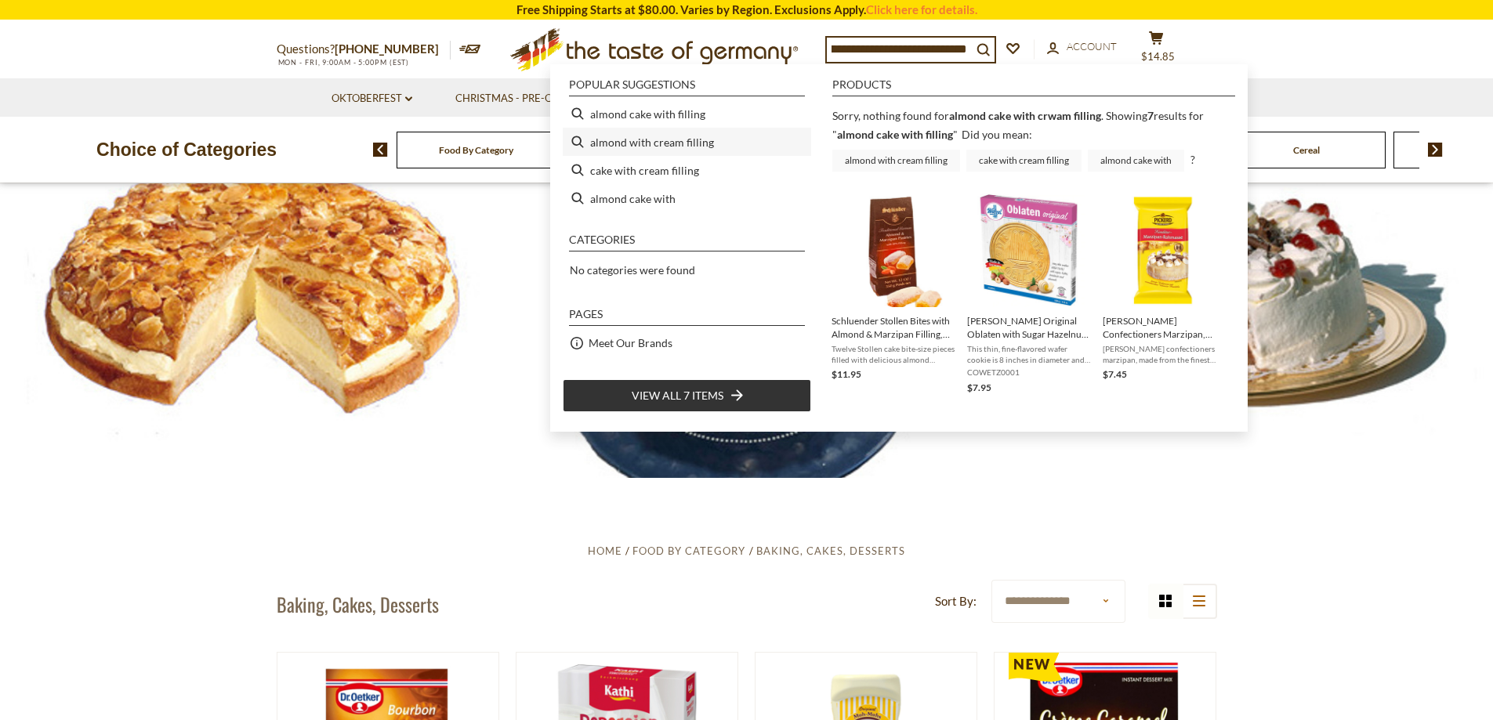
click at [658, 141] on li "almond with cream filling" at bounding box center [687, 142] width 248 height 28
type input "**********"
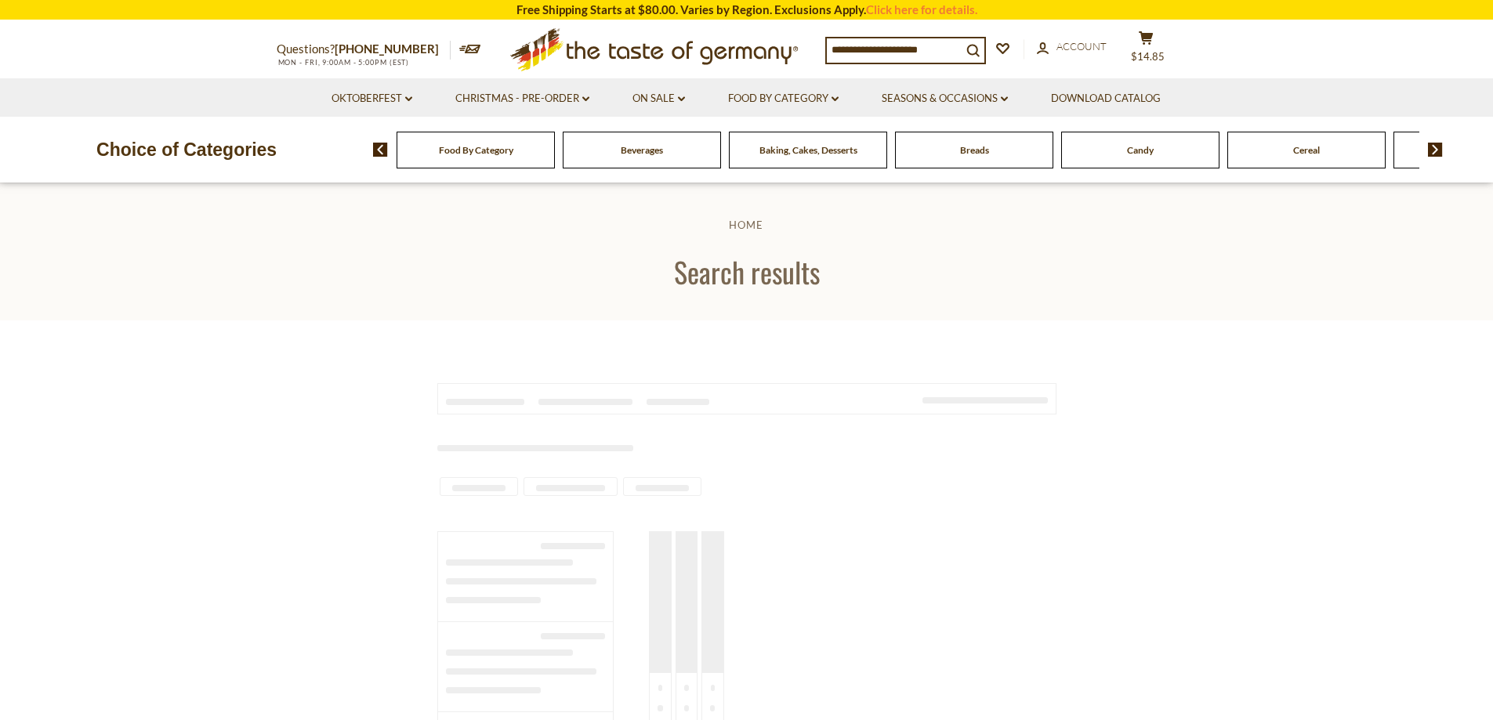
type input "**********"
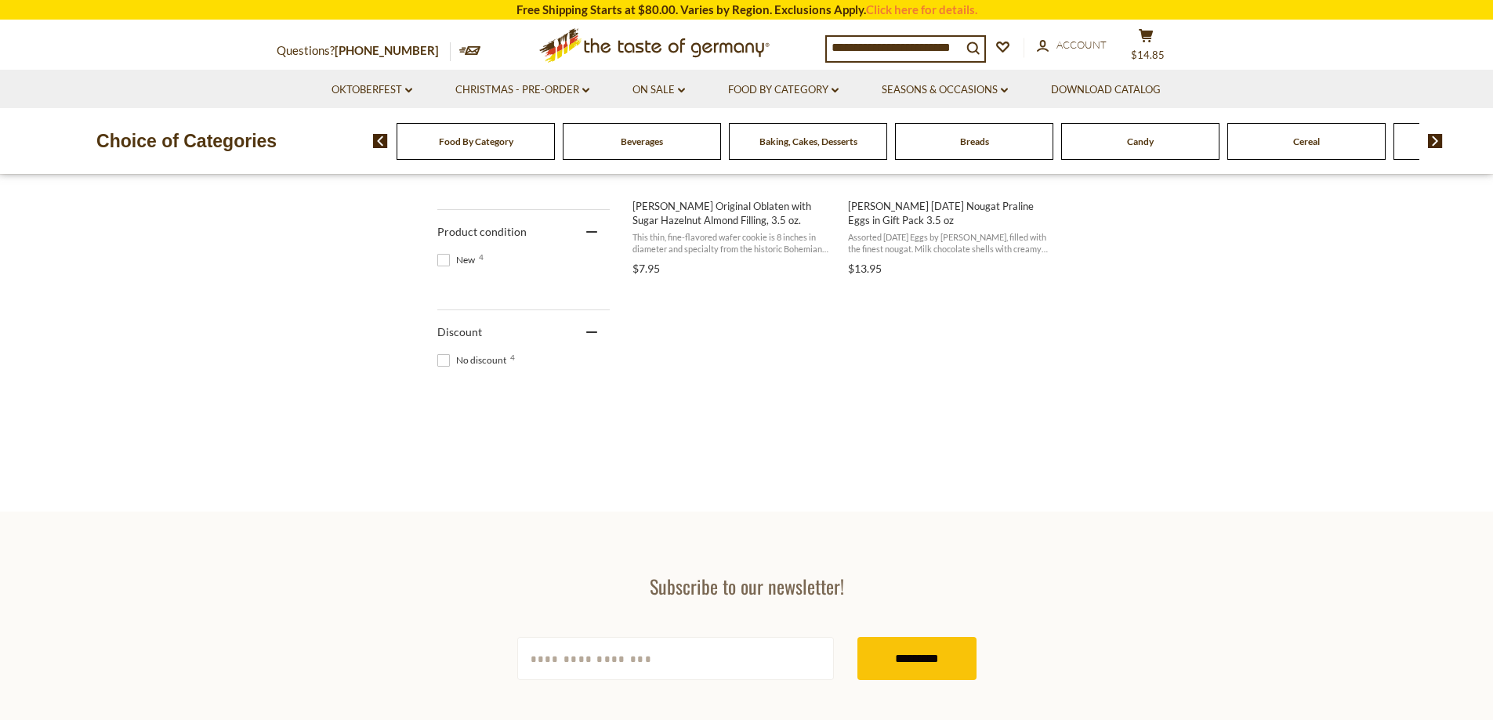
scroll to position [941, 0]
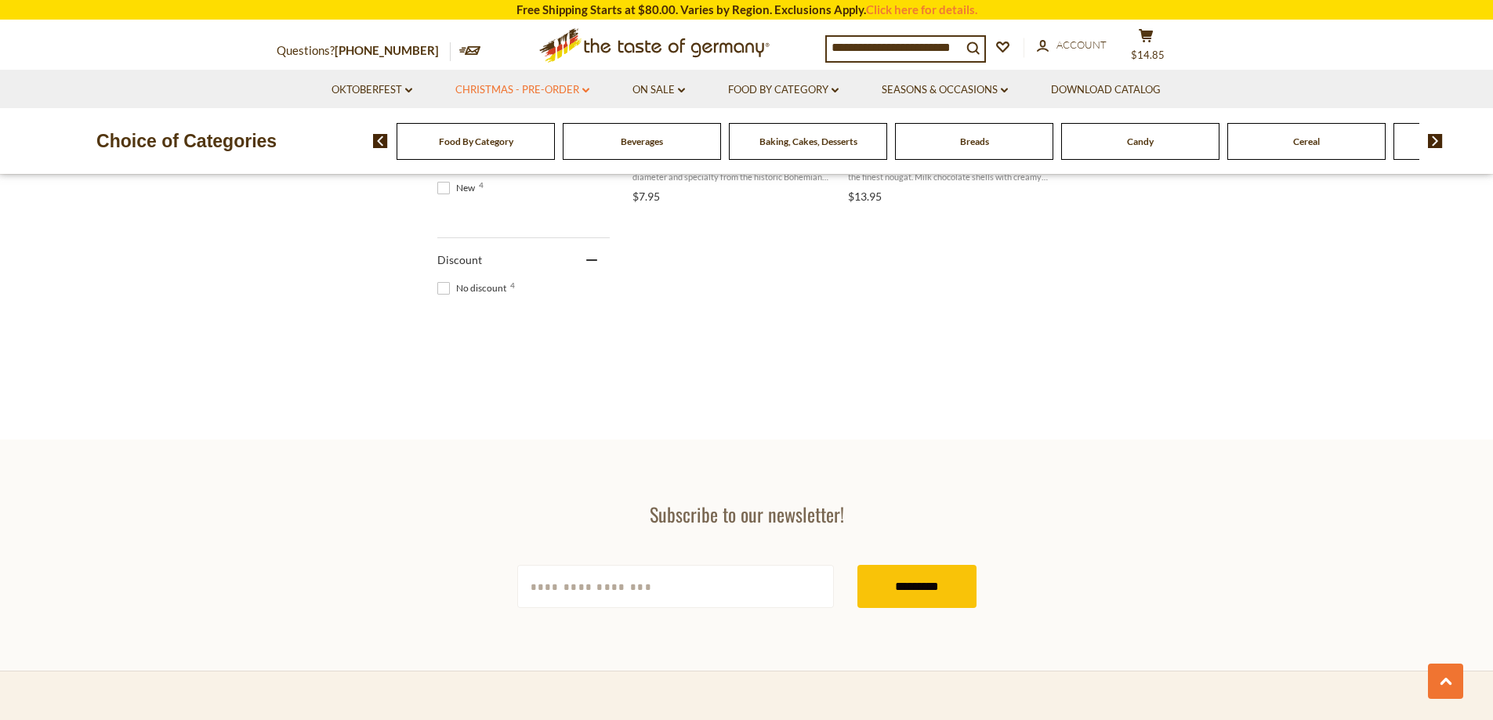
click at [510, 87] on link "Christmas - PRE-ORDER dropdown_arrow" at bounding box center [522, 90] width 134 height 17
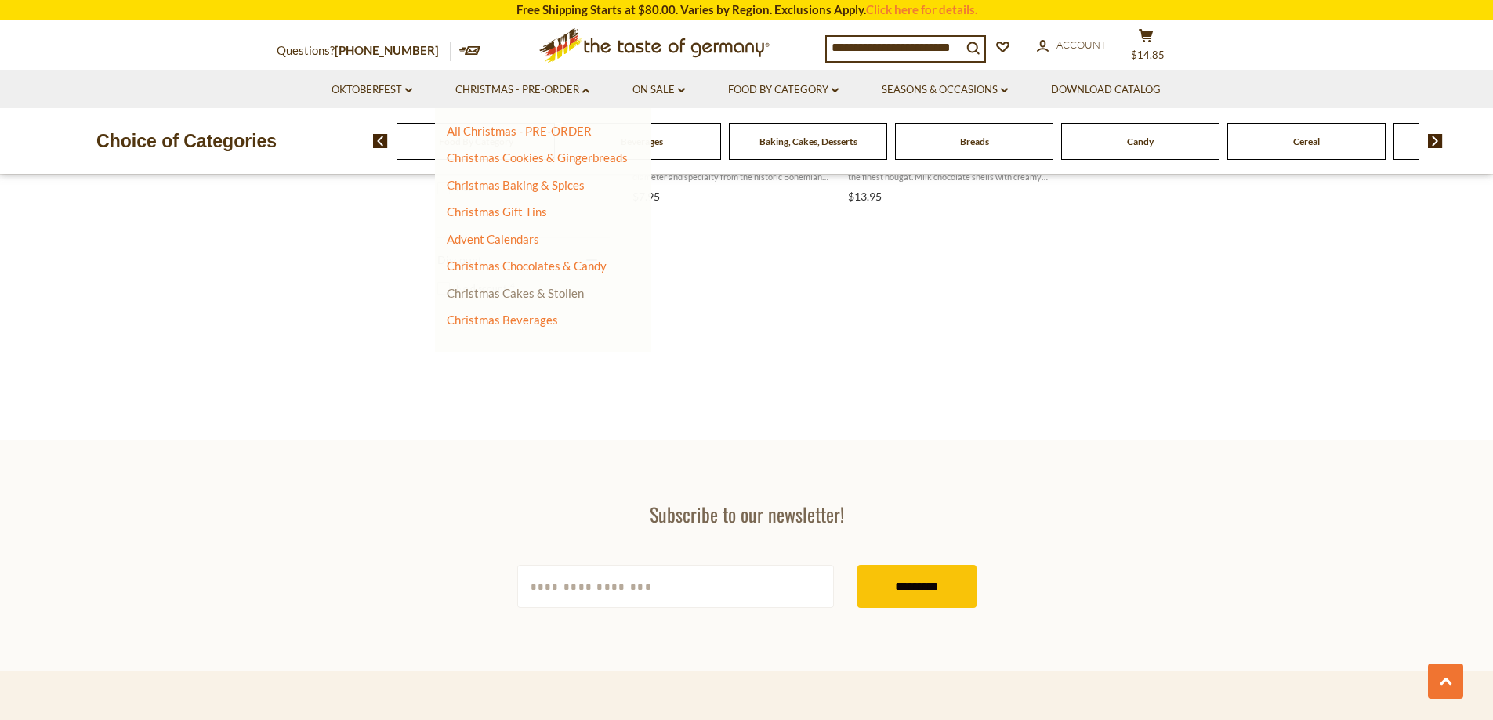
click at [510, 290] on link "Christmas Cakes & Stollen" at bounding box center [515, 293] width 137 height 14
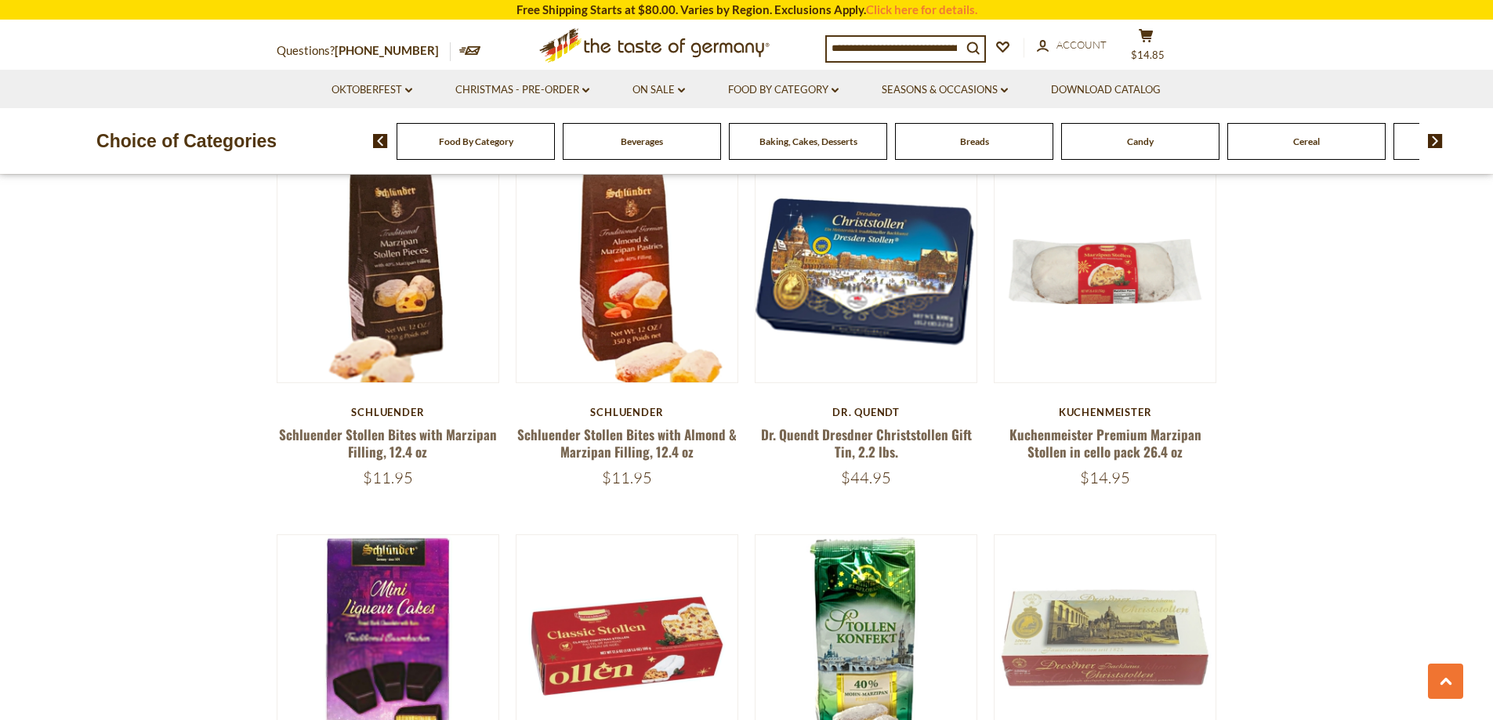
scroll to position [1568, 0]
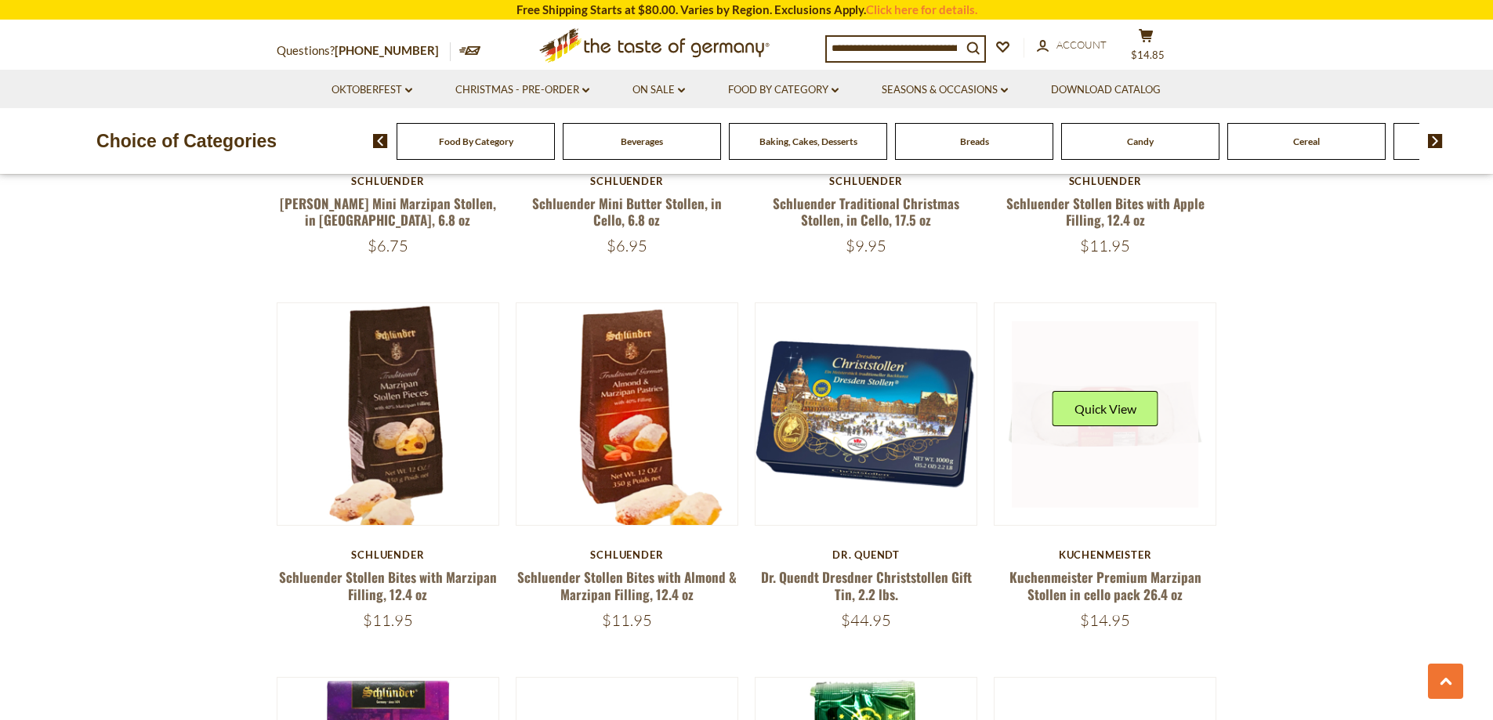
click at [1091, 430] on div "Quick View" at bounding box center [1106, 414] width 106 height 47
click at [1115, 404] on button "Quick View" at bounding box center [1106, 408] width 106 height 35
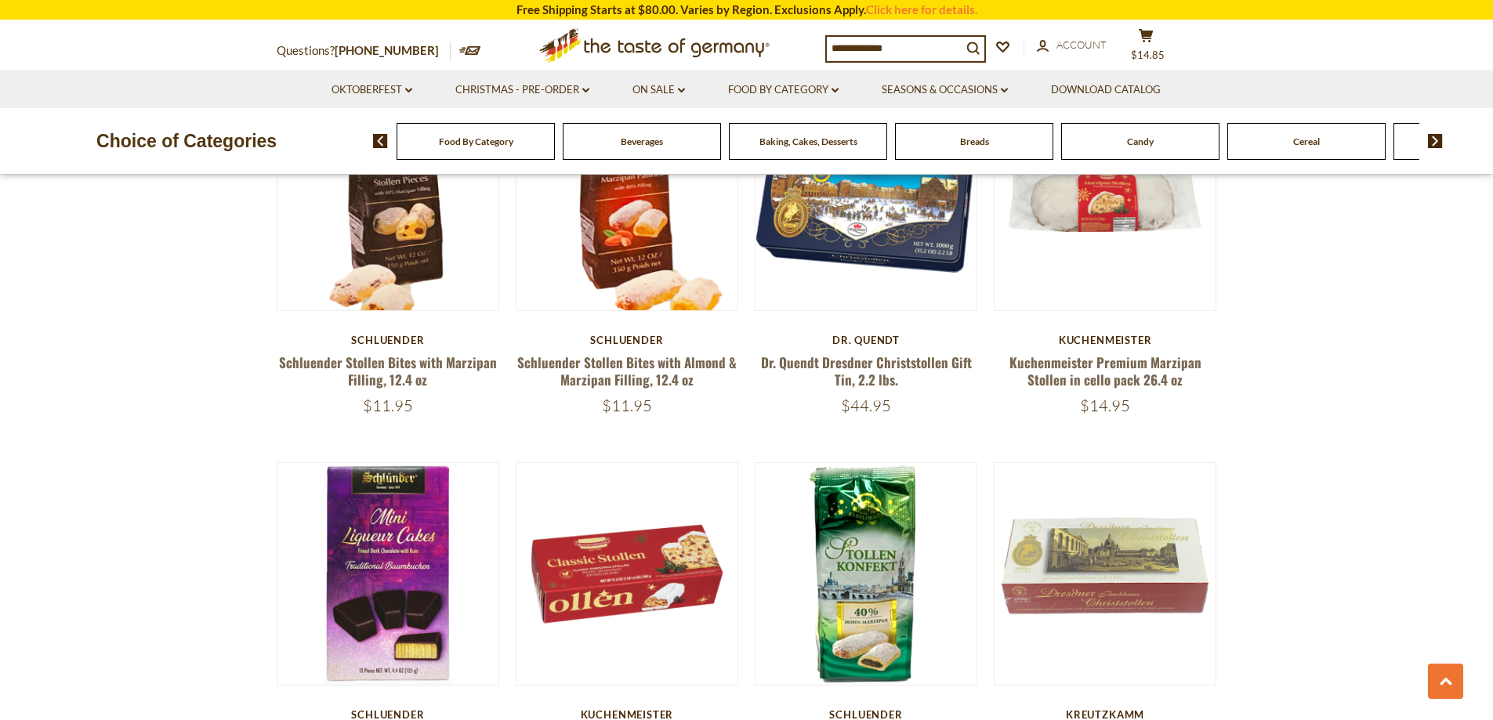
scroll to position [1803, 0]
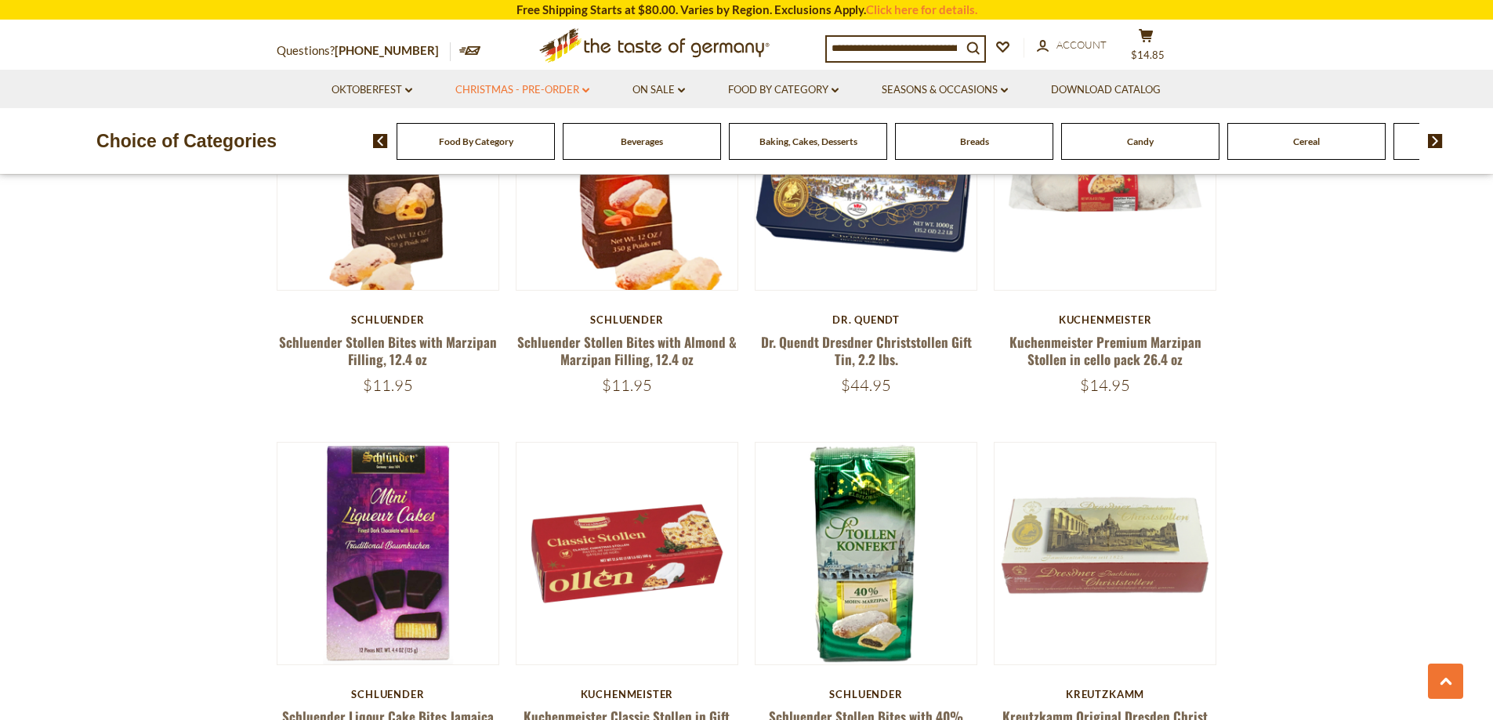
click at [540, 91] on link "Christmas - PRE-ORDER dropdown_arrow" at bounding box center [522, 90] width 134 height 17
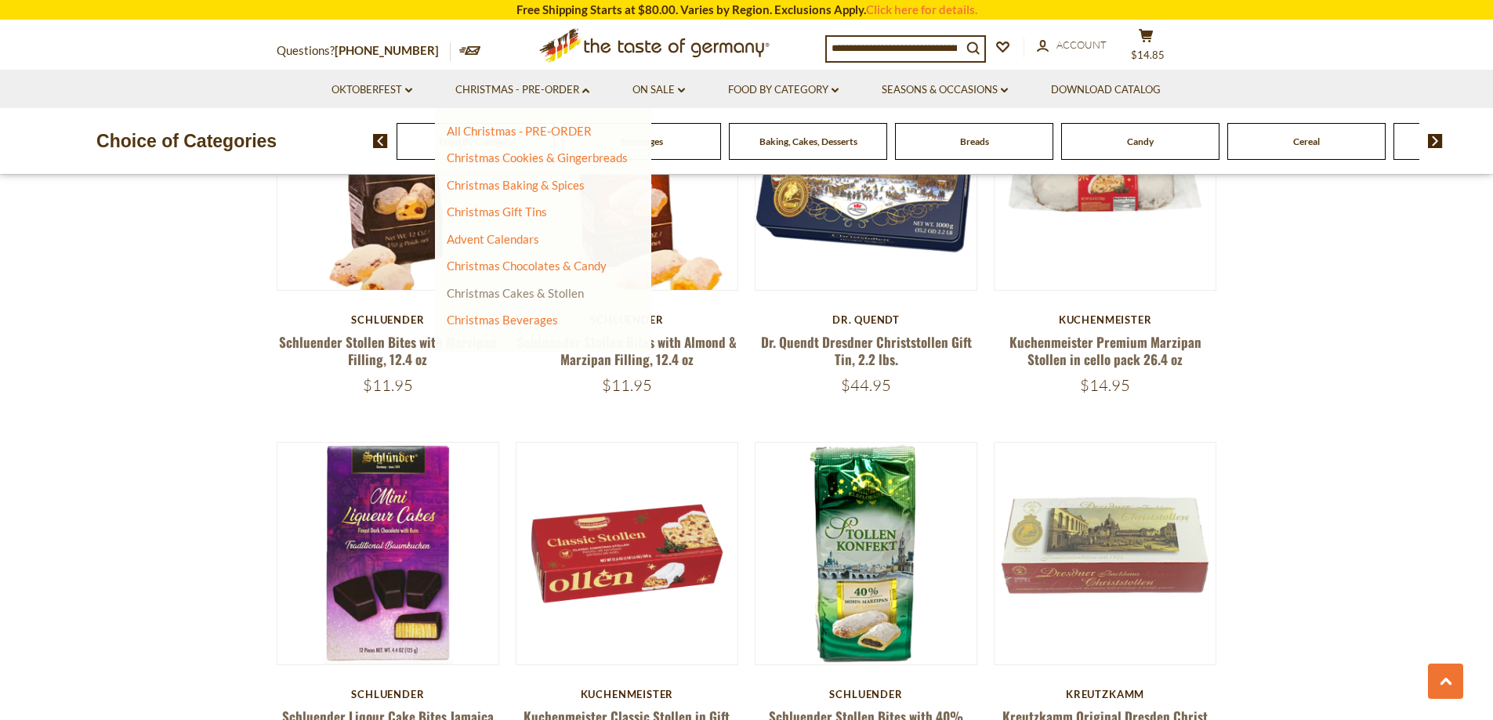
click at [515, 296] on link "Christmas Cakes & Stollen" at bounding box center [515, 293] width 137 height 14
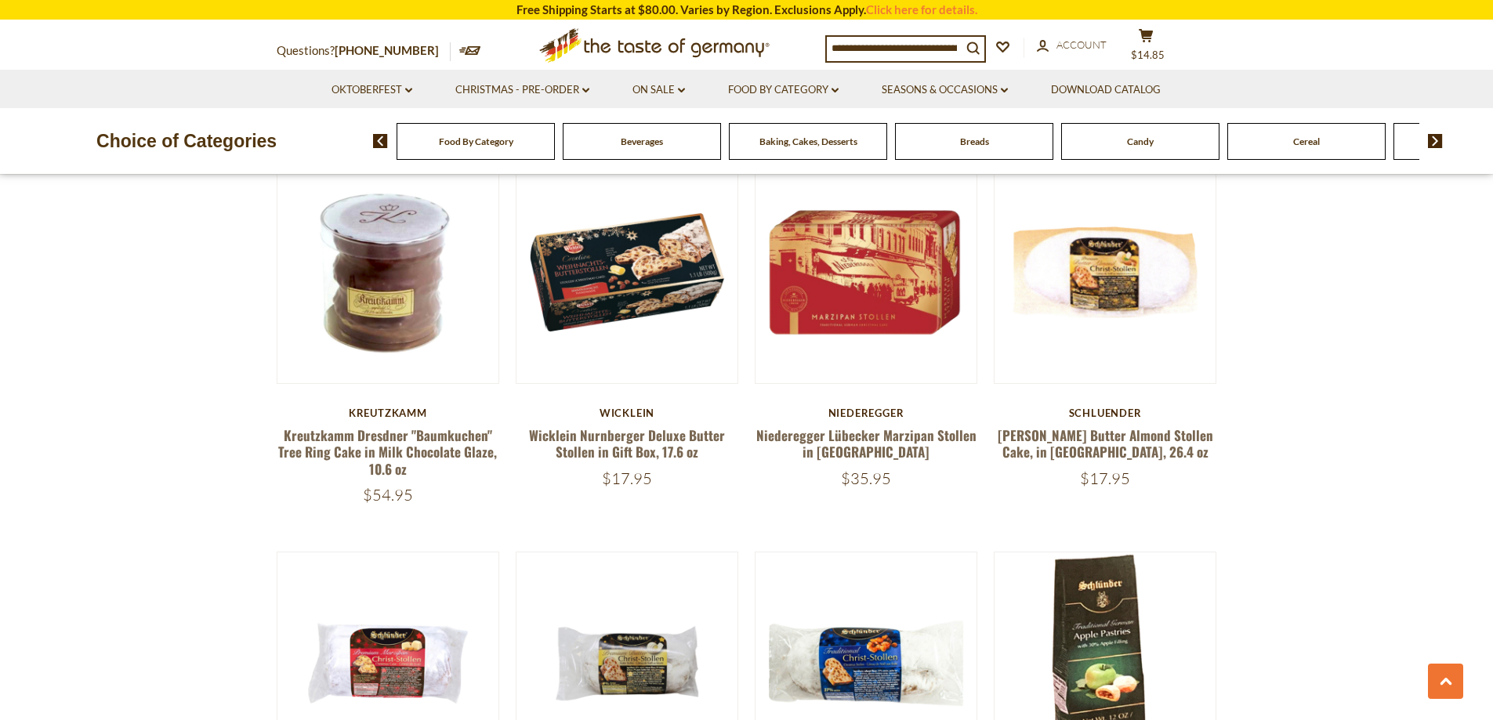
scroll to position [862, 0]
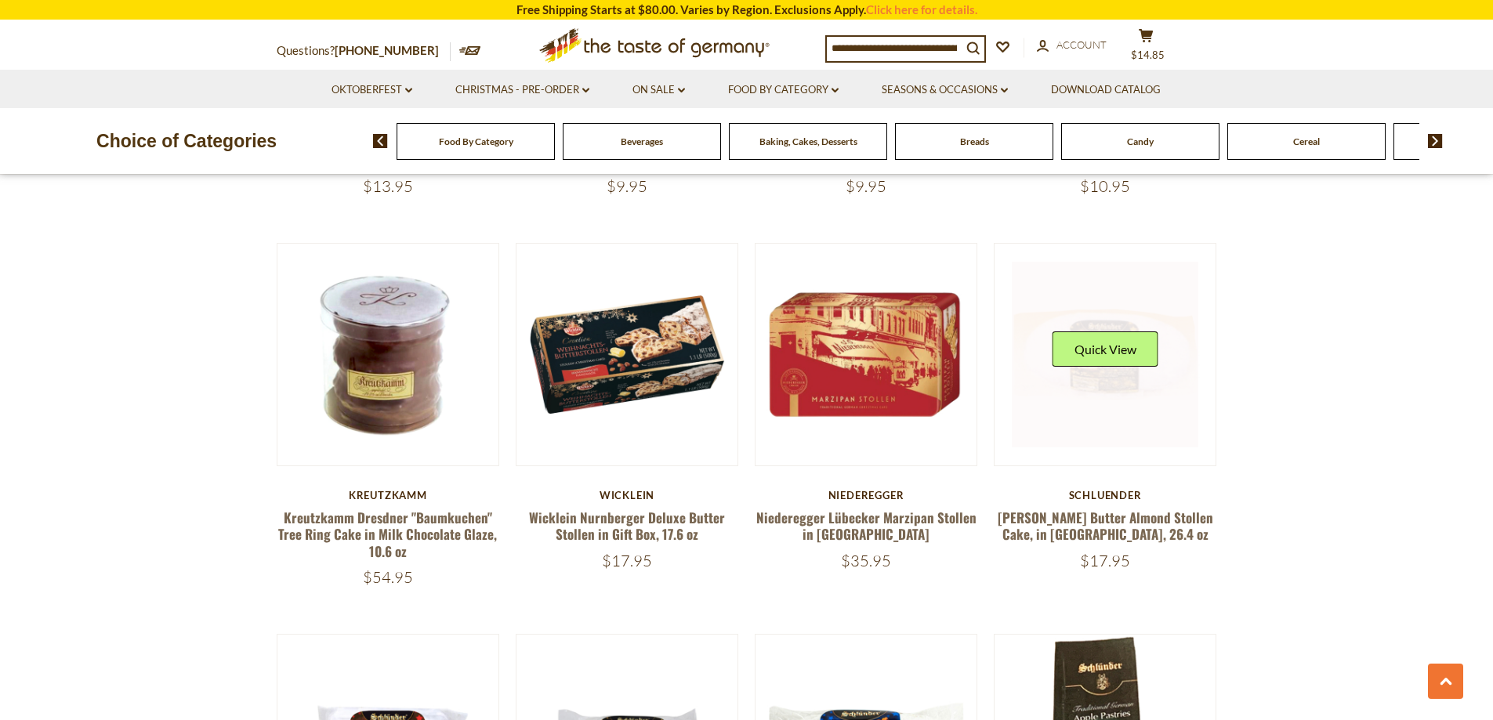
click at [1114, 367] on div "Quick View" at bounding box center [1106, 355] width 106 height 47
click at [1176, 394] on link at bounding box center [1105, 355] width 187 height 187
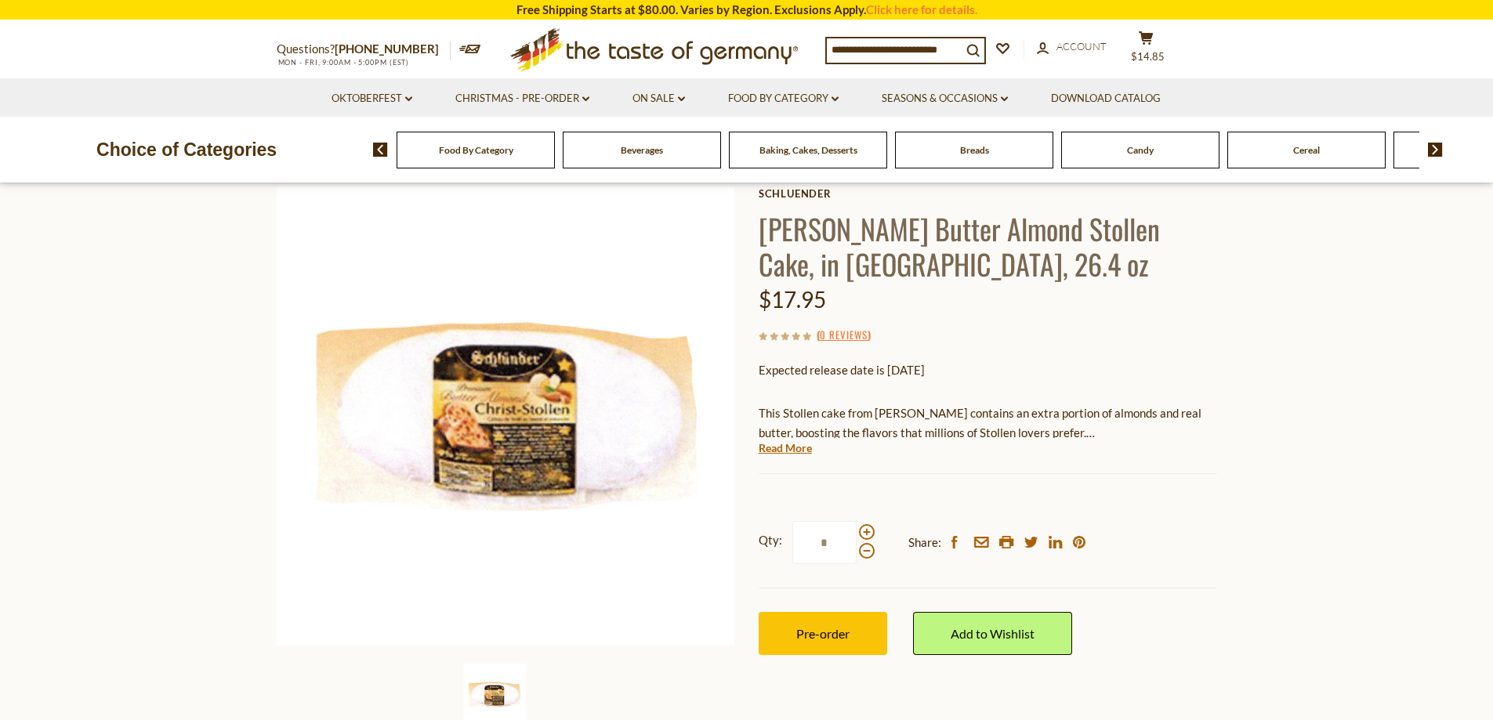
scroll to position [235, 0]
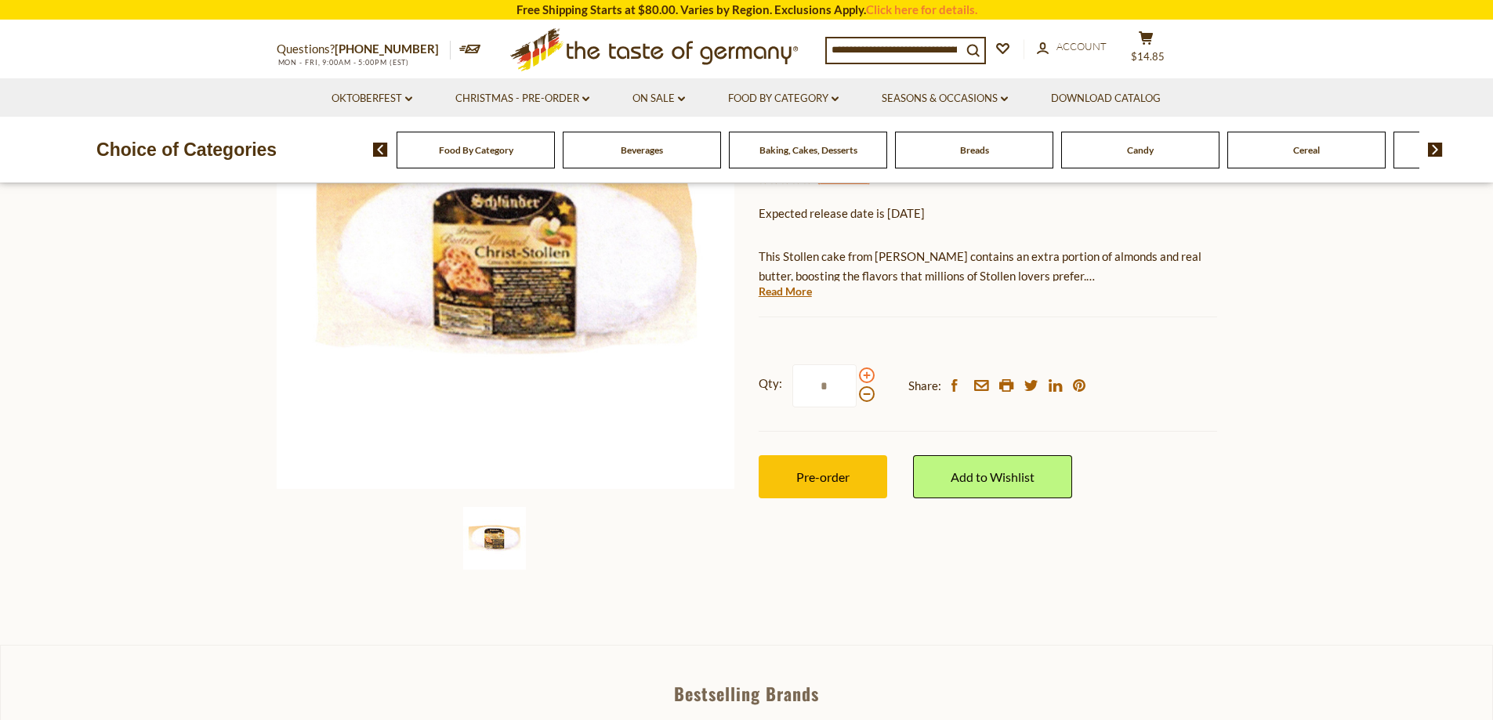
click at [862, 374] on span at bounding box center [867, 376] width 16 height 16
click at [857, 374] on input "*" at bounding box center [825, 386] width 64 height 43
click at [866, 399] on span at bounding box center [867, 394] width 16 height 16
click at [857, 399] on input "*" at bounding box center [825, 386] width 64 height 43
click at [867, 377] on span at bounding box center [867, 376] width 16 height 16
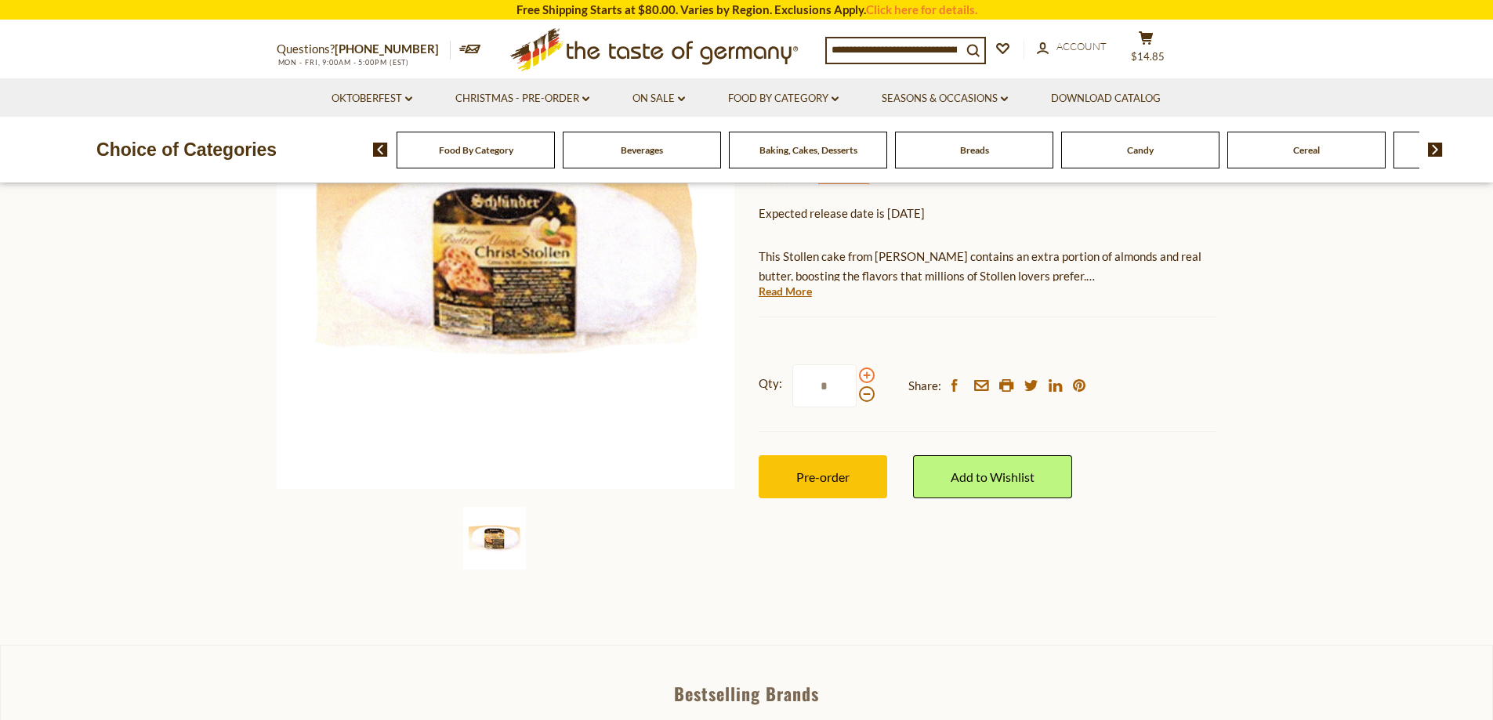
click at [857, 377] on input "*" at bounding box center [825, 386] width 64 height 43
type input "*"
click at [807, 472] on span "Pre-order" at bounding box center [822, 477] width 53 height 15
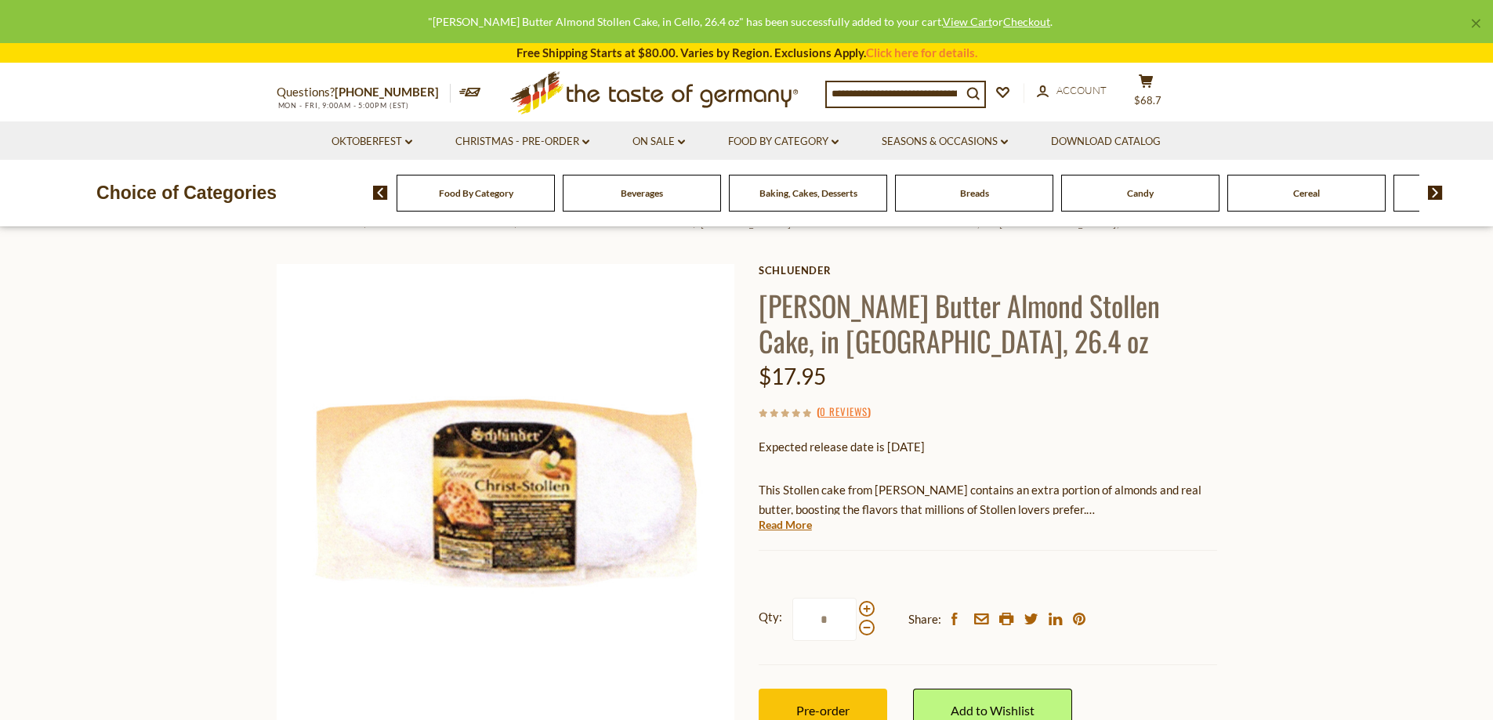
scroll to position [0, 0]
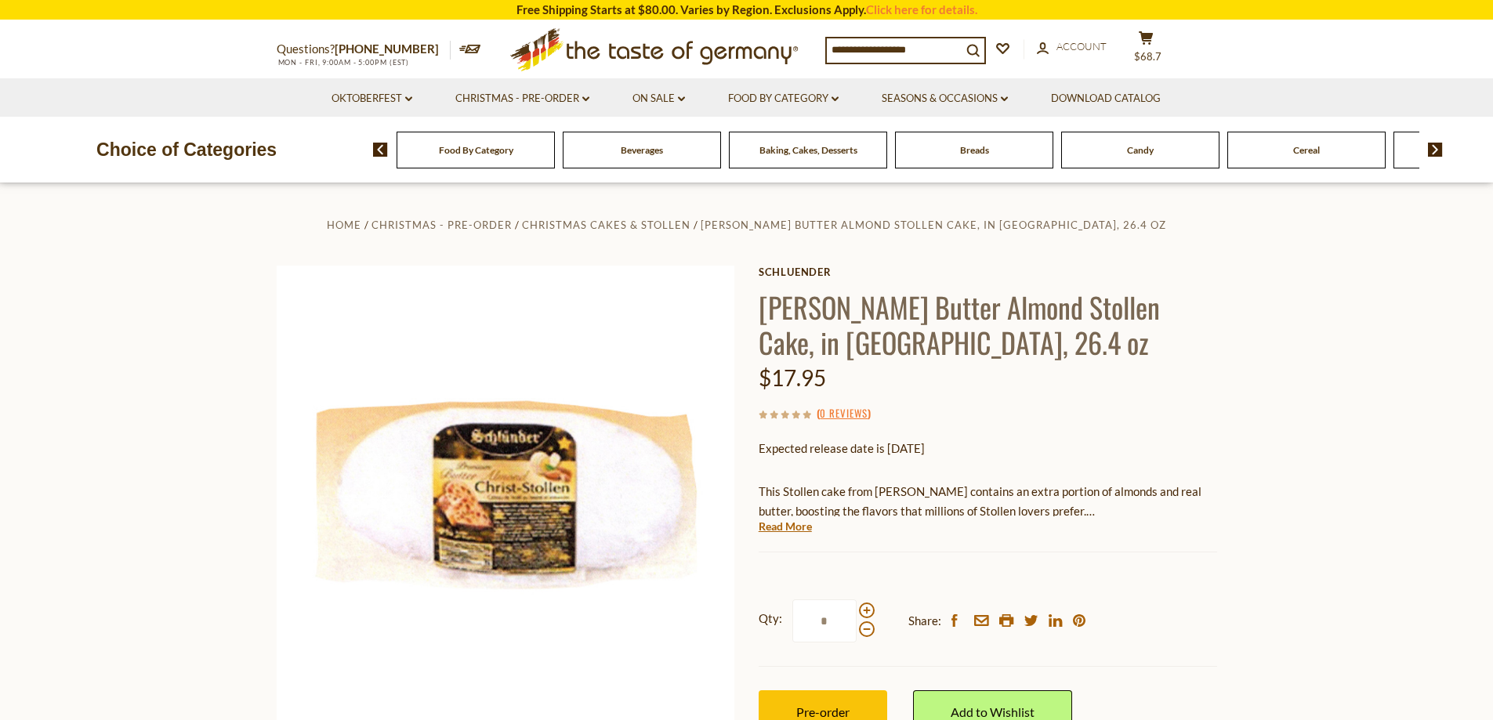
click at [857, 154] on span "Baking, Cakes, Desserts" at bounding box center [809, 150] width 98 height 12
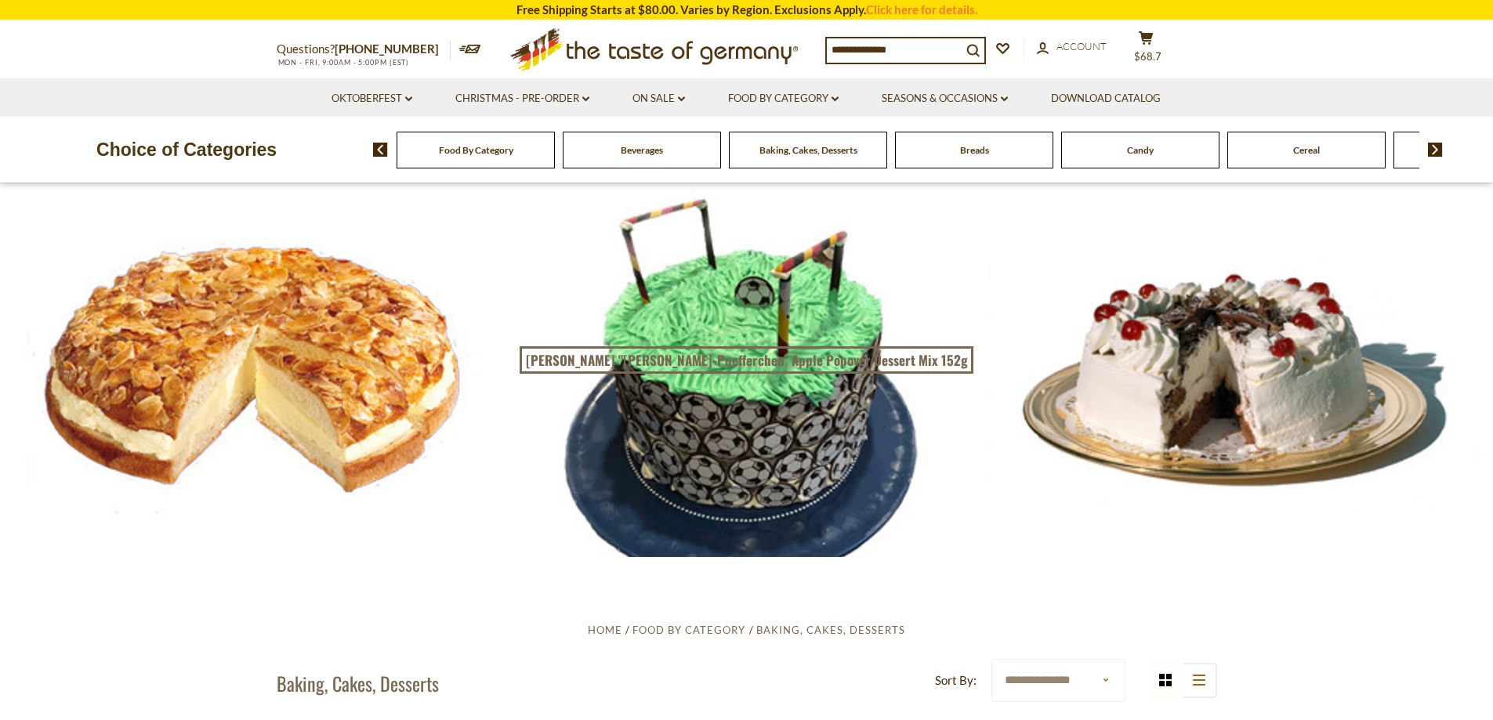
click at [923, 100] on link "Seasons & Occasions dropdown_arrow" at bounding box center [945, 98] width 126 height 17
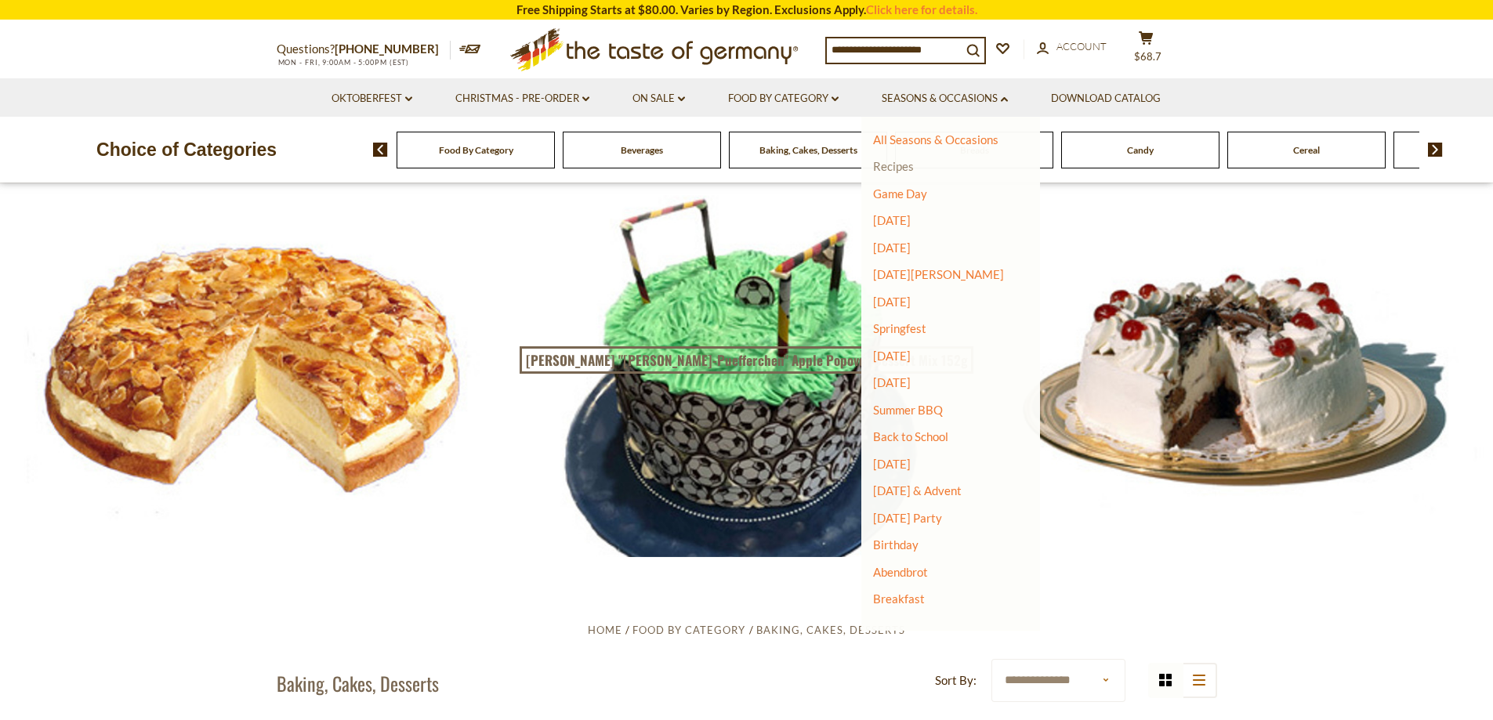
click at [892, 165] on link "Recipes" at bounding box center [893, 166] width 41 height 14
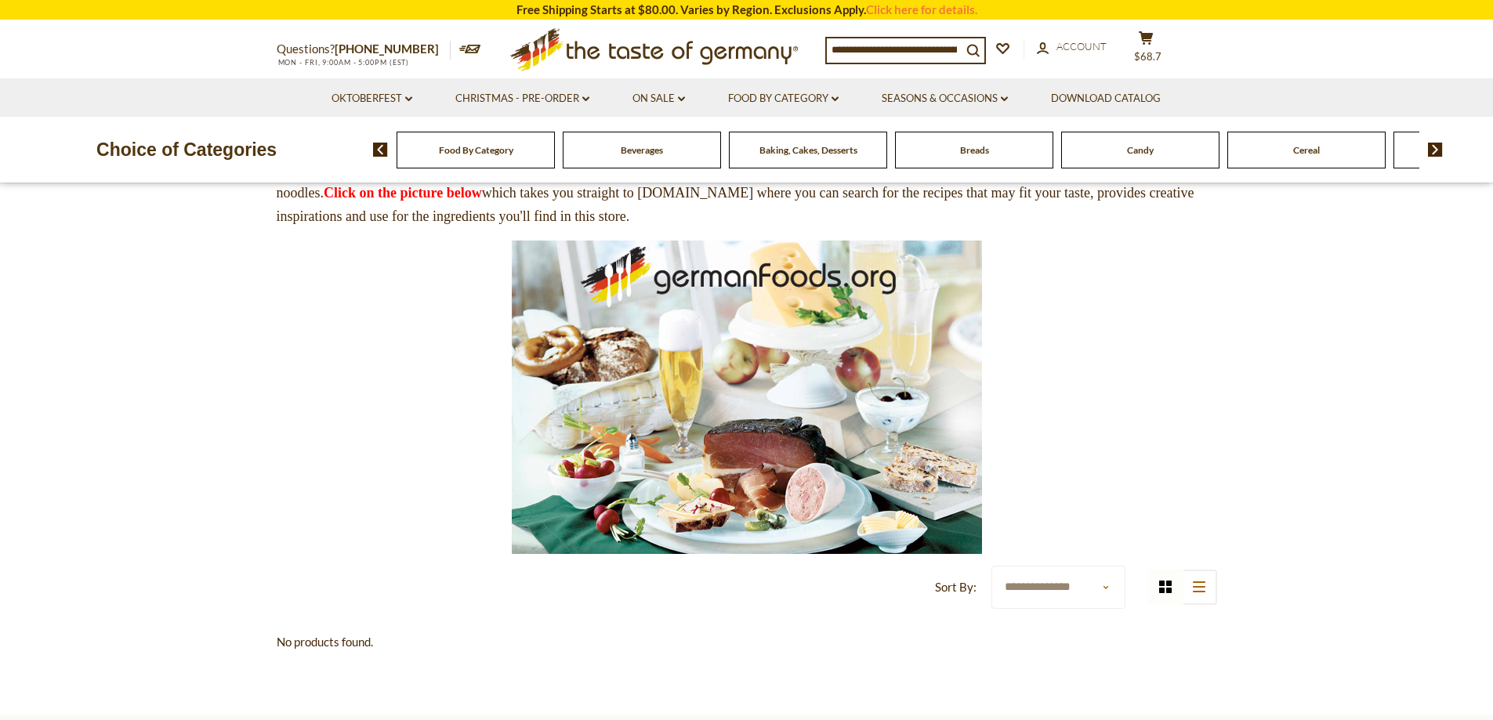
scroll to position [78, 0]
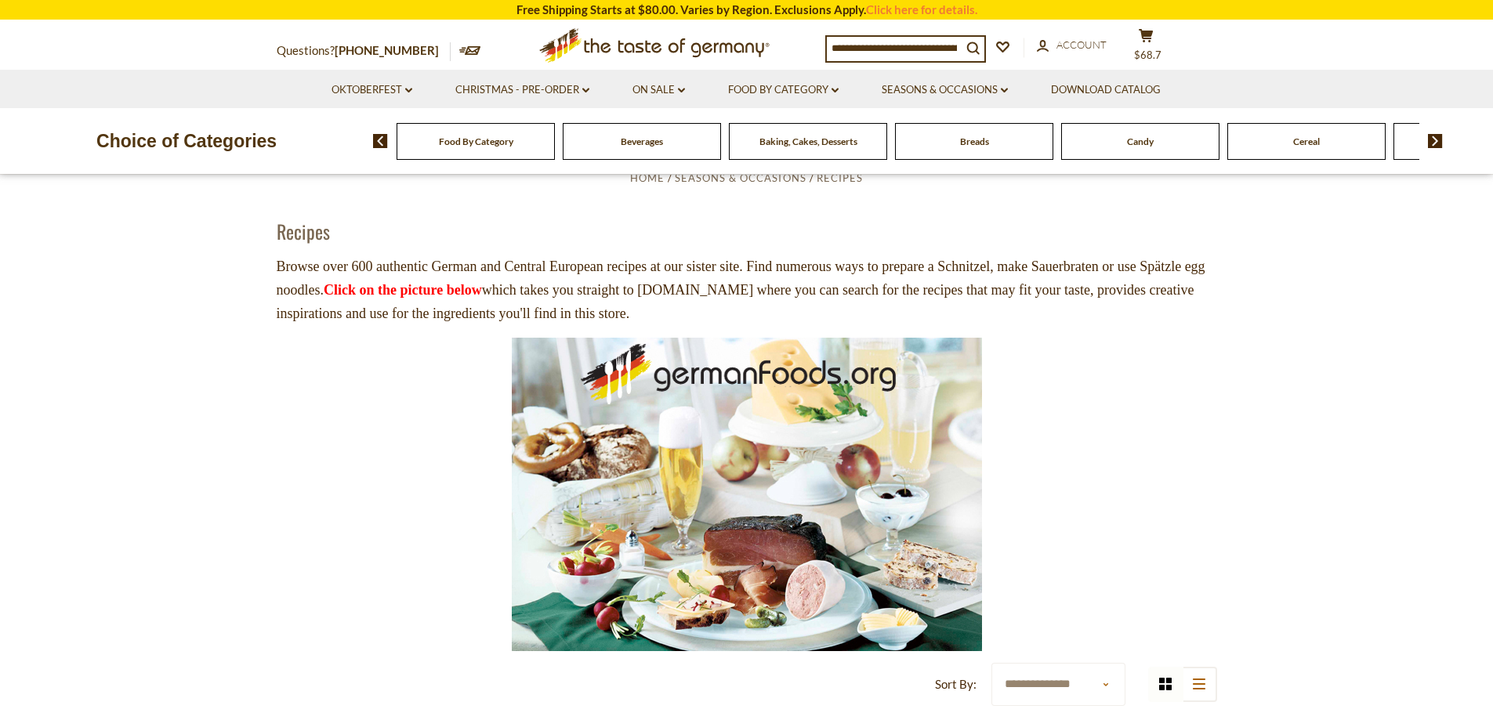
click at [736, 416] on img at bounding box center [747, 495] width 470 height 314
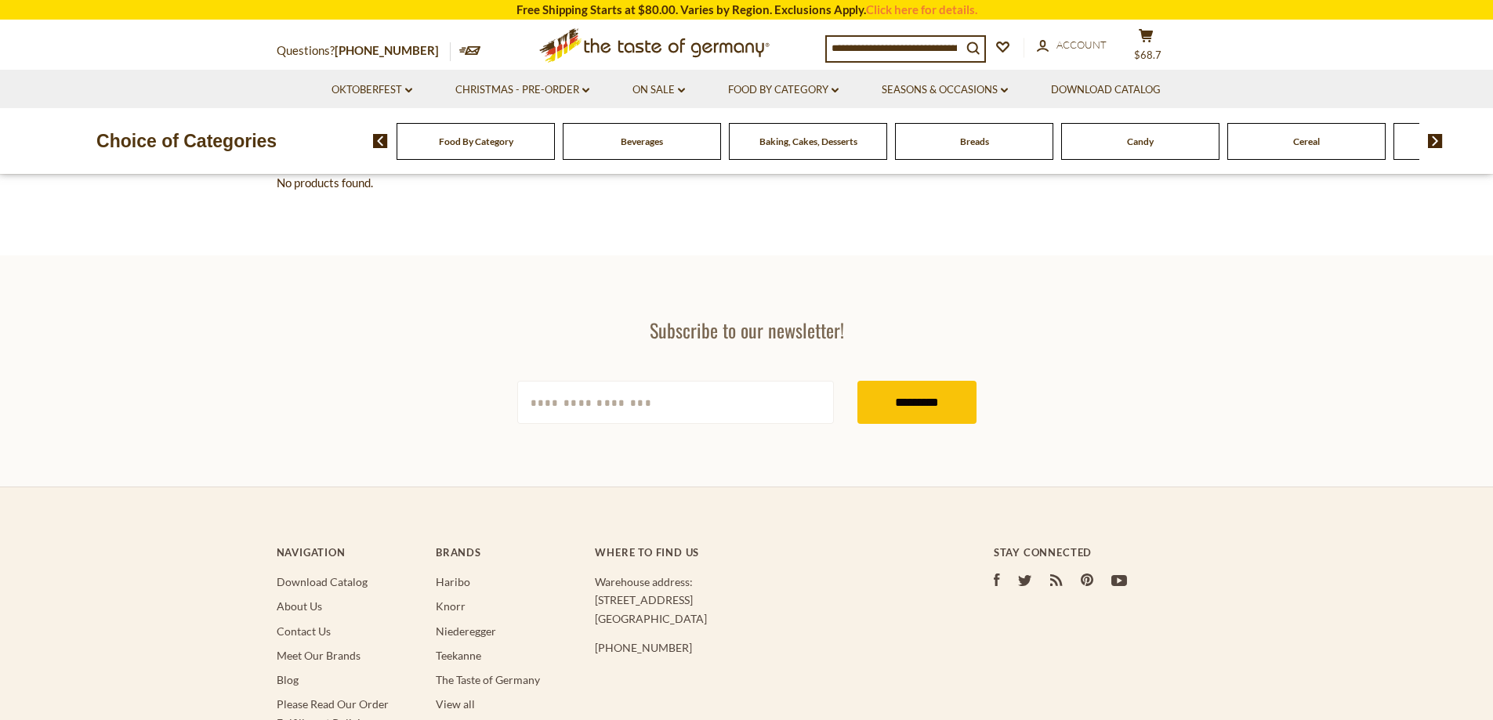
scroll to position [706, 0]
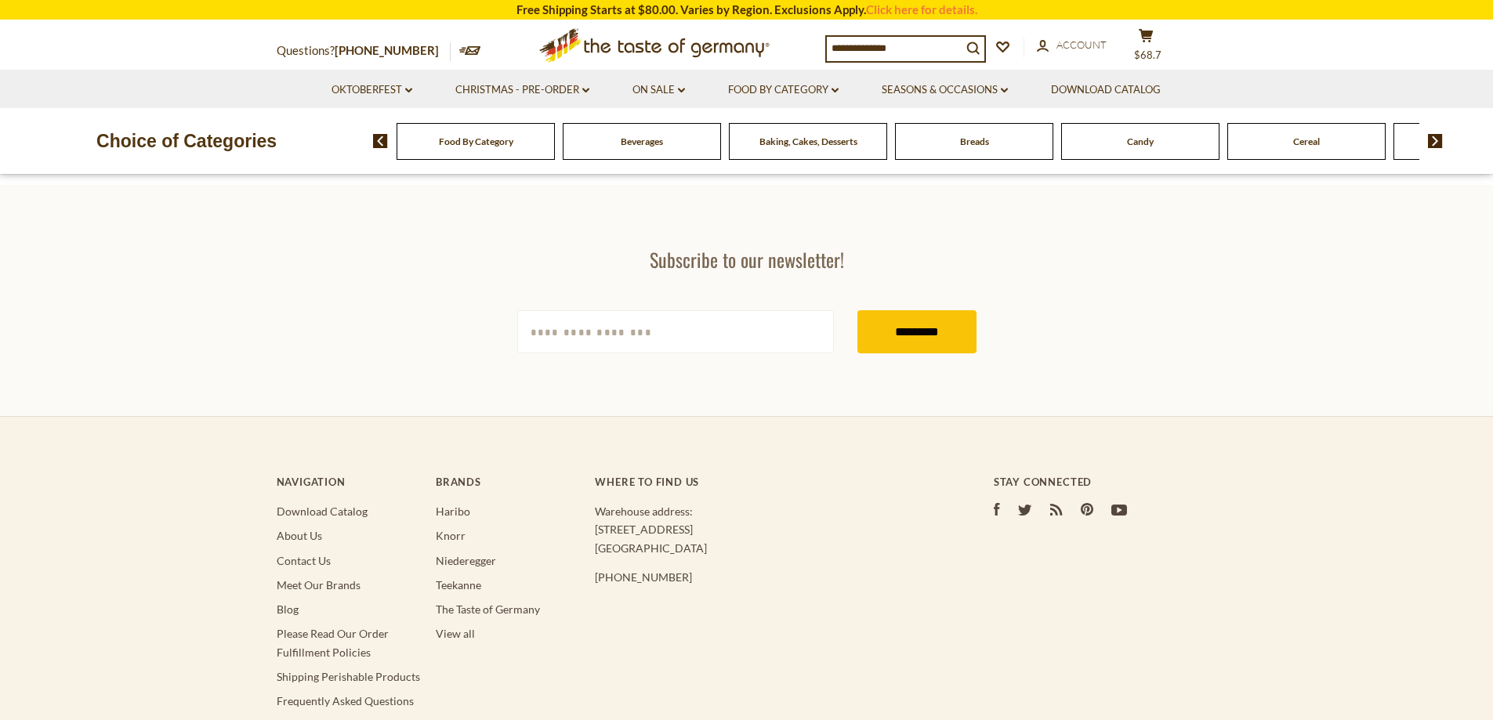
click at [299, 521] on li "Download Catalog" at bounding box center [348, 511] width 143 height 18
click at [298, 518] on link "Download Catalog" at bounding box center [322, 511] width 91 height 13
